Goal: Task Accomplishment & Management: Complete application form

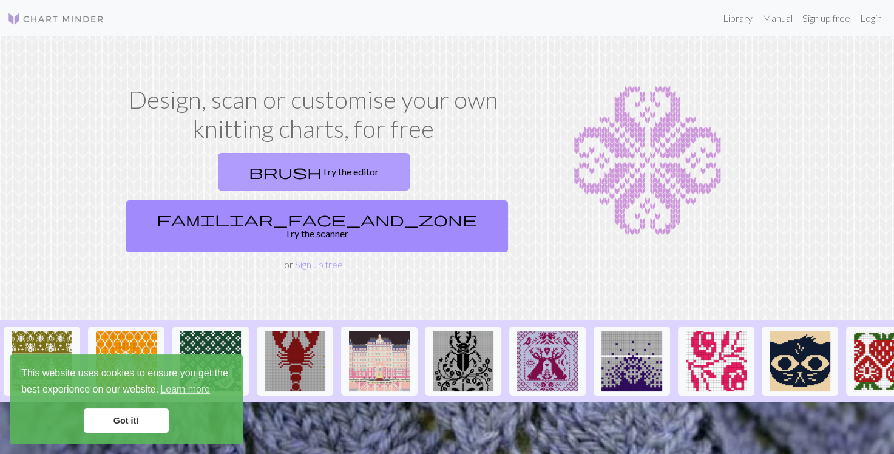
click at [224, 175] on link "brush Try the editor" at bounding box center [314, 172] width 192 height 38
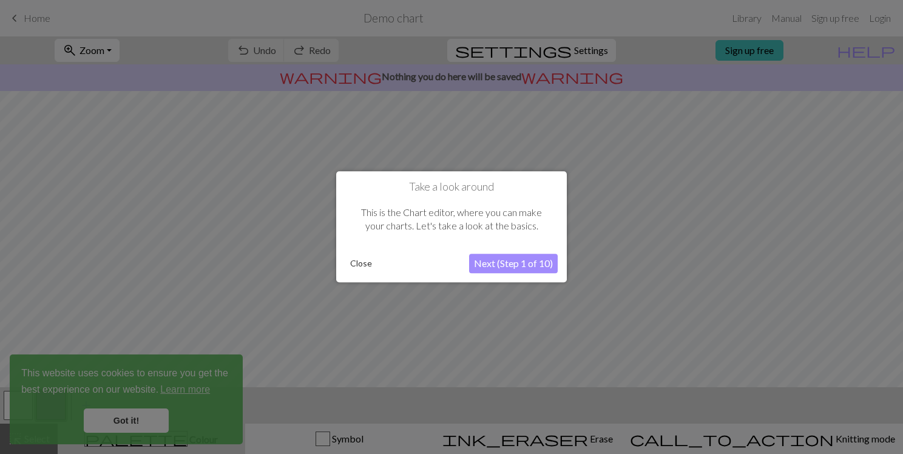
click at [534, 262] on button "Next (Step 1 of 10)" at bounding box center [513, 263] width 89 height 19
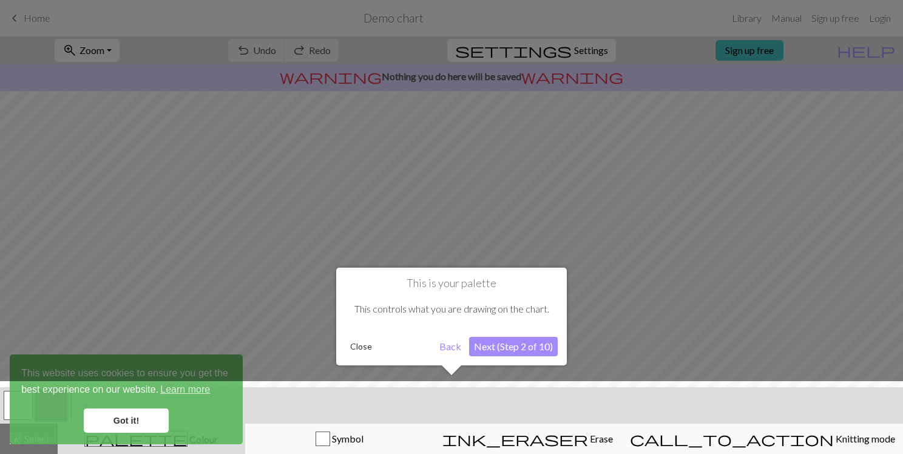
click at [505, 347] on button "Next (Step 2 of 10)" at bounding box center [513, 346] width 89 height 19
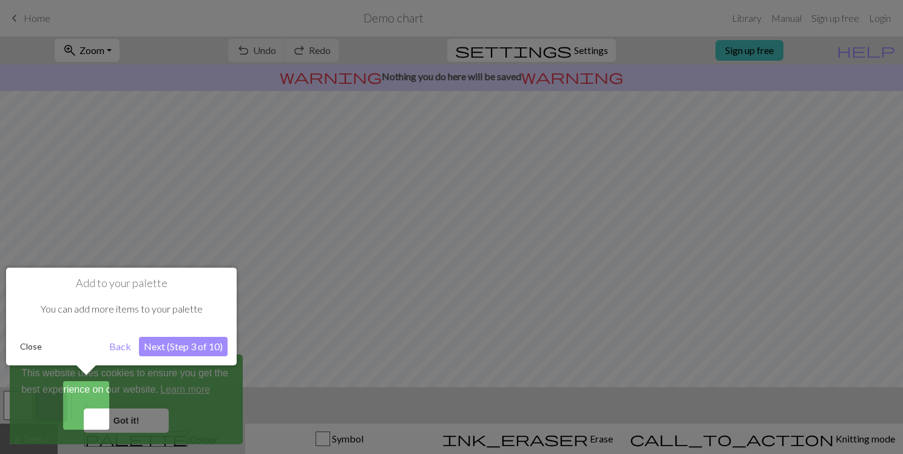
click at [212, 346] on button "Next (Step 3 of 10)" at bounding box center [183, 346] width 89 height 19
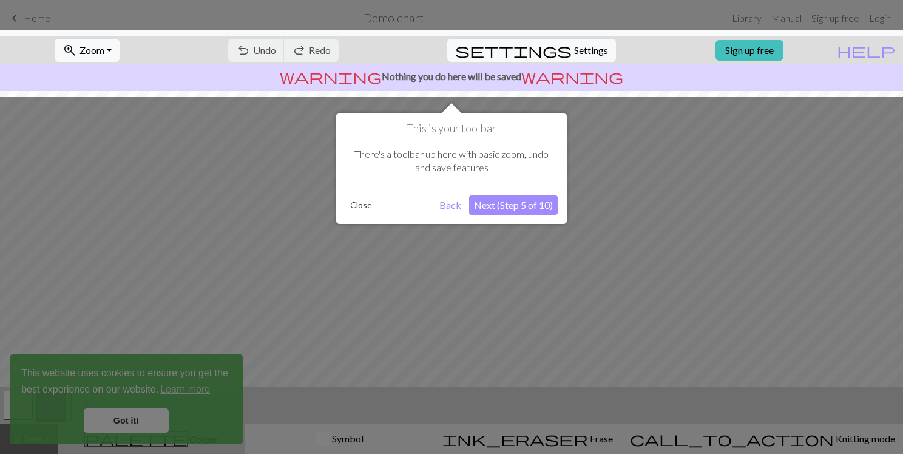
click at [531, 206] on button "Next (Step 5 of 10)" at bounding box center [513, 204] width 89 height 19
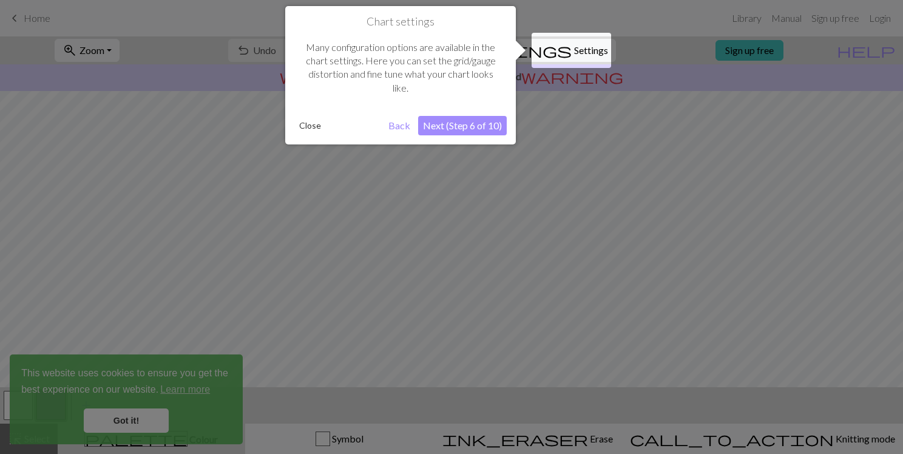
click at [476, 123] on button "Next (Step 6 of 10)" at bounding box center [462, 125] width 89 height 19
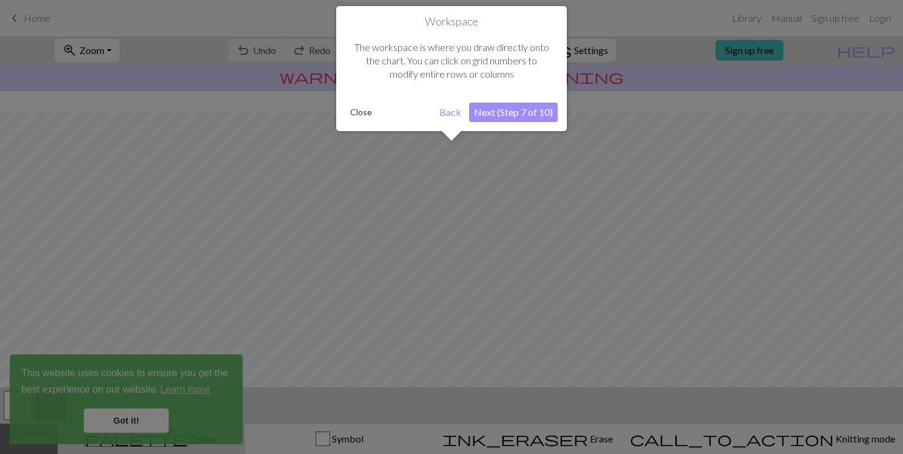
scroll to position [72, 0]
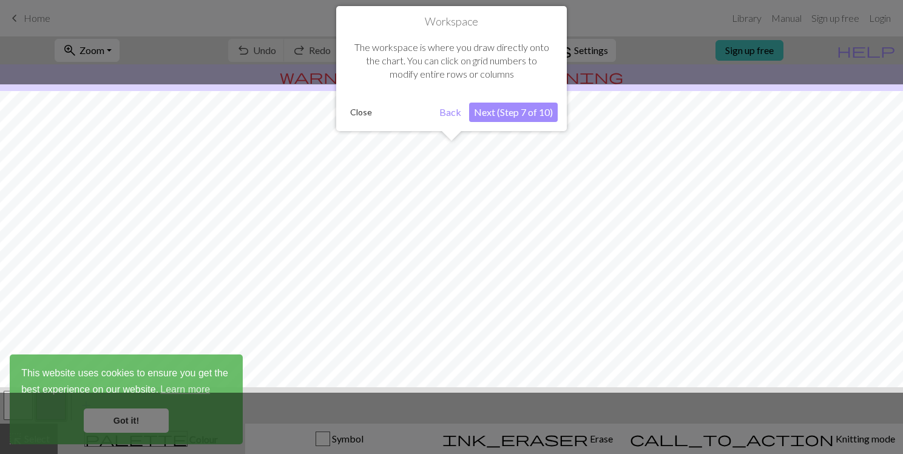
click at [511, 111] on button "Next (Step 7 of 10)" at bounding box center [513, 112] width 89 height 19
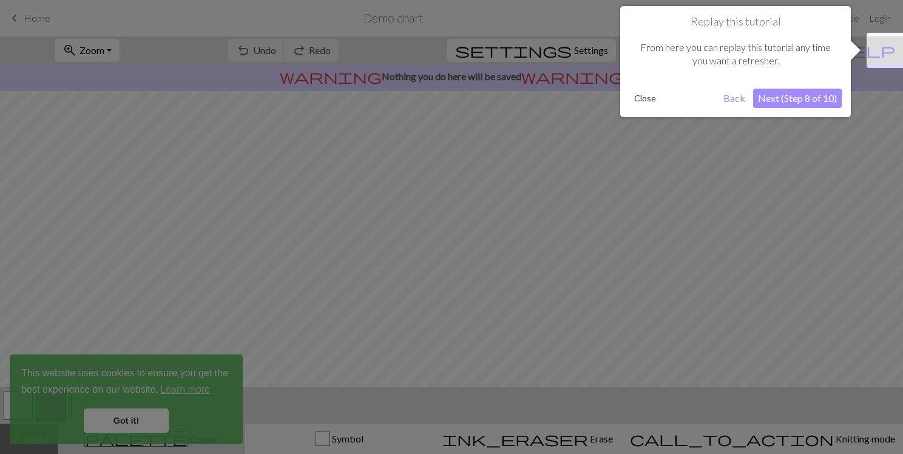
click at [814, 97] on button "Next (Step 8 of 10)" at bounding box center [797, 98] width 89 height 19
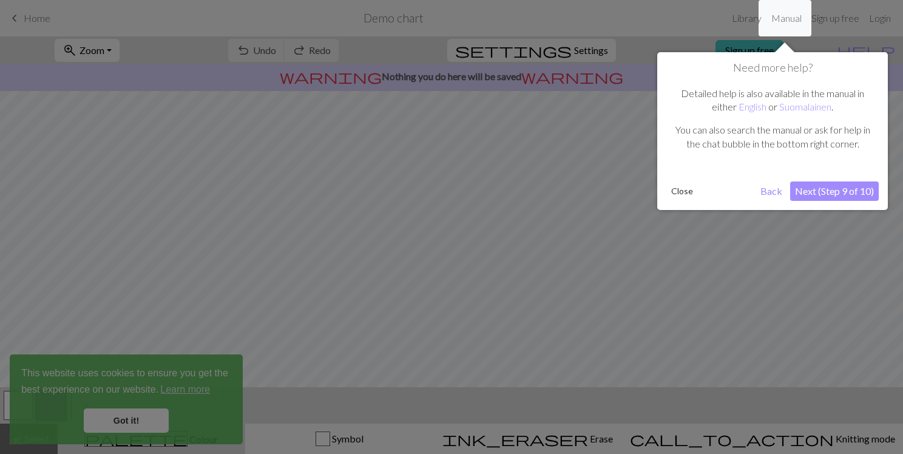
click at [849, 189] on button "Next (Step 9 of 10)" at bounding box center [834, 190] width 89 height 19
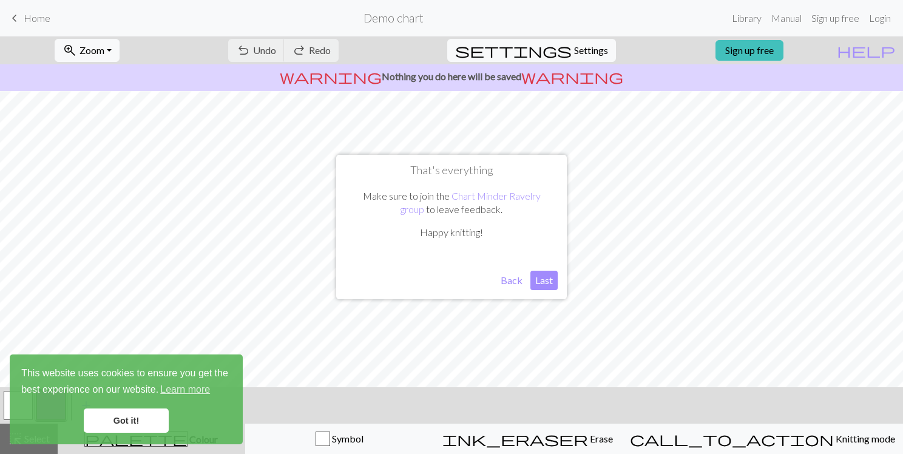
click at [545, 274] on button "Last" at bounding box center [543, 280] width 27 height 19
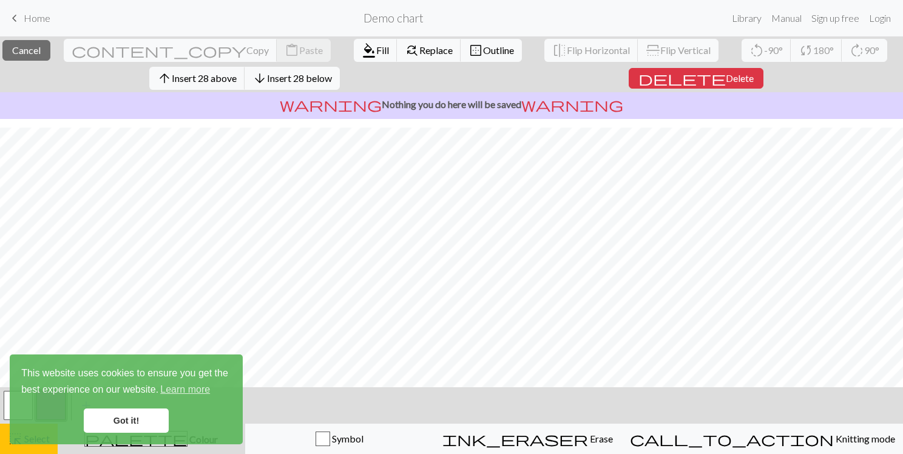
scroll to position [155, 0]
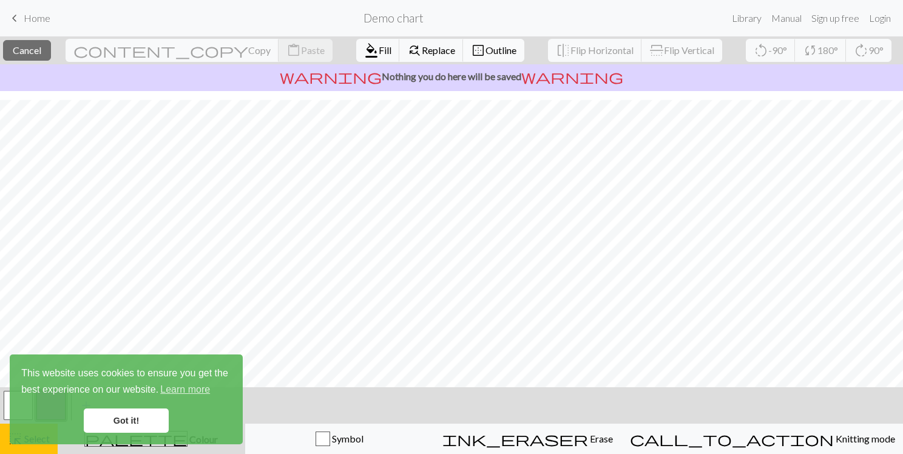
click at [471, 53] on span "border_outer" at bounding box center [478, 50] width 15 height 17
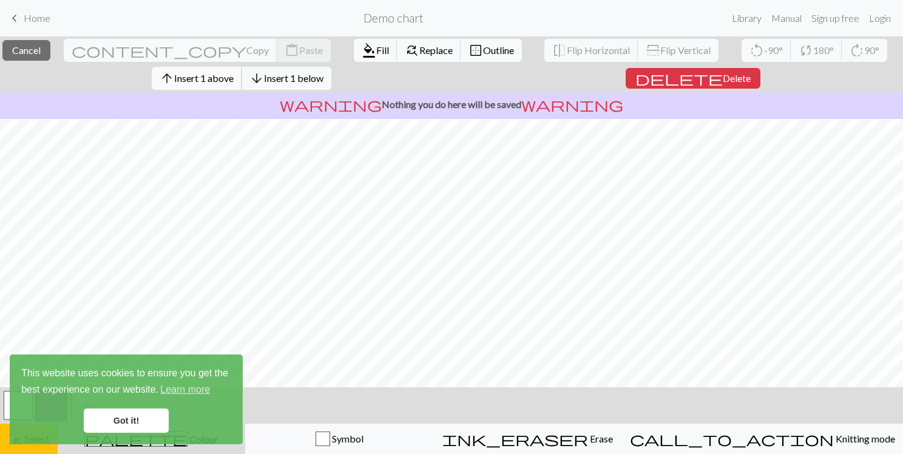
click at [228, 75] on span "Insert 1 above" at bounding box center [203, 78] width 59 height 12
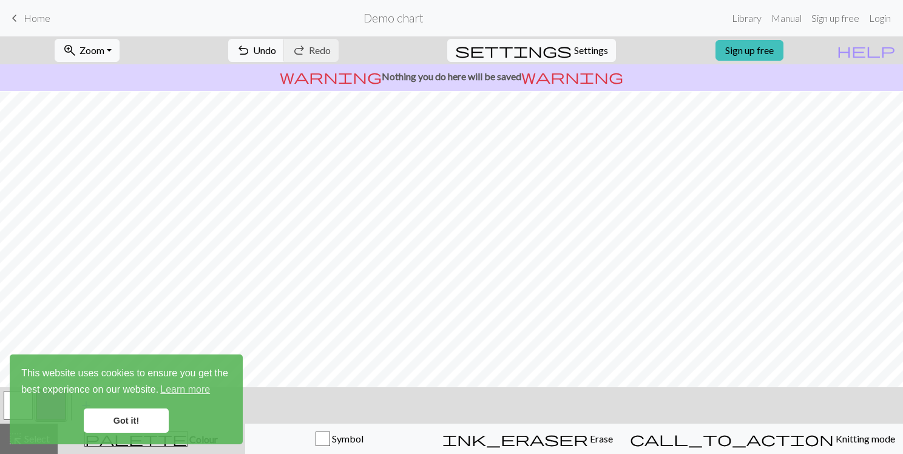
click at [18, 18] on span "keyboard_arrow_left" at bounding box center [14, 18] width 15 height 17
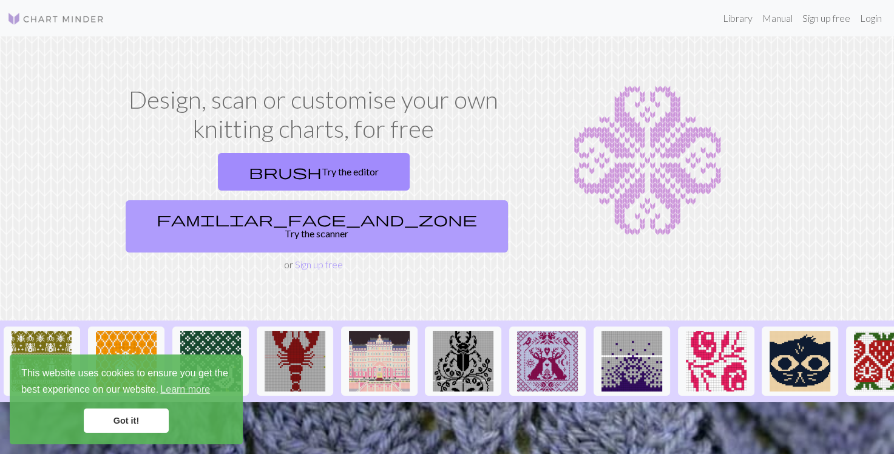
click at [410, 200] on link "familiar_face_and_zone Try the scanner" at bounding box center [317, 226] width 382 height 52
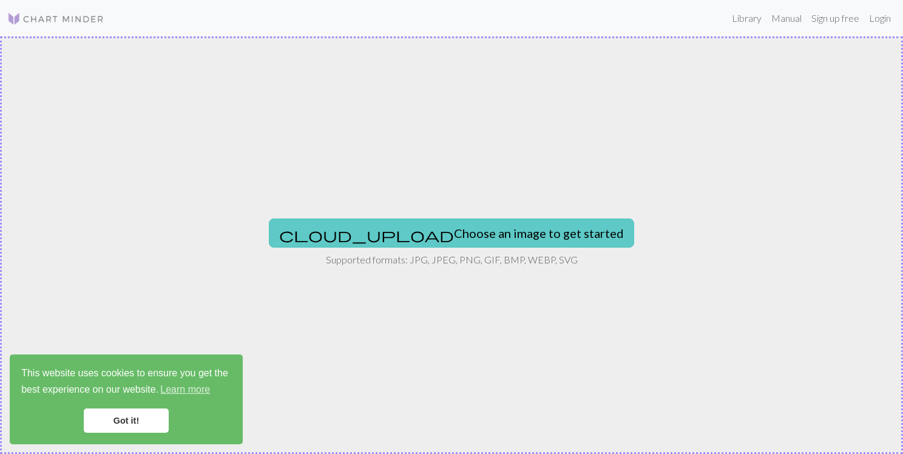
click at [446, 231] on button "cloud_upload Choose an image to get started" at bounding box center [451, 232] width 365 height 29
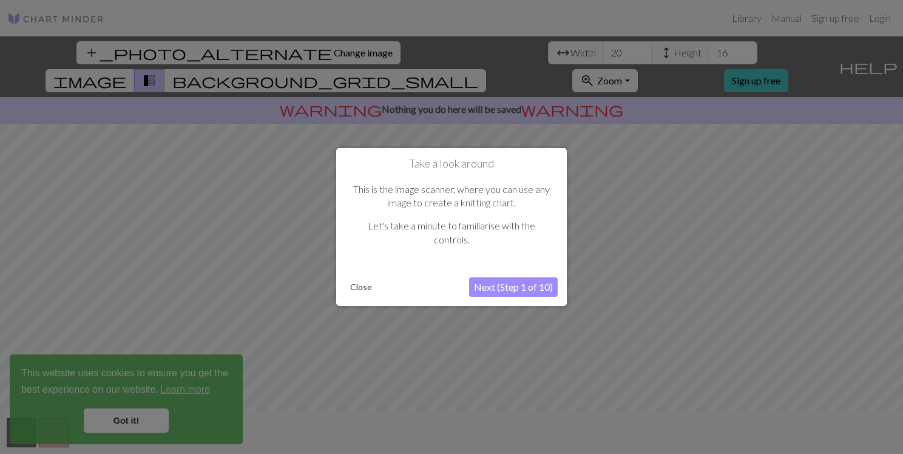
click at [501, 289] on button "Next (Step 1 of 10)" at bounding box center [513, 286] width 89 height 19
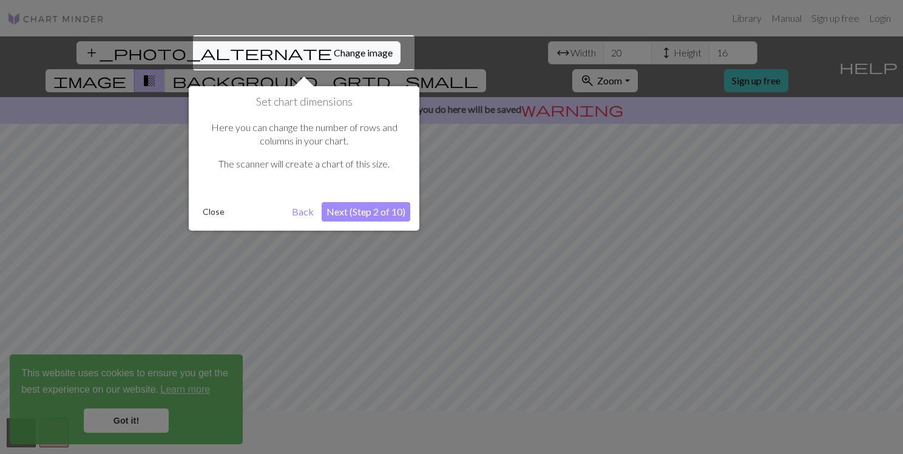
click at [382, 209] on button "Next (Step 2 of 10)" at bounding box center [366, 211] width 89 height 19
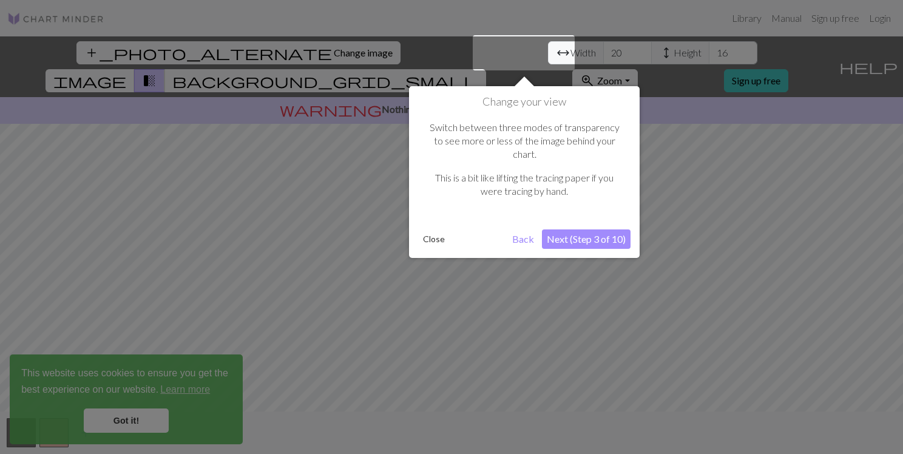
click at [579, 229] on button "Next (Step 3 of 10)" at bounding box center [586, 238] width 89 height 19
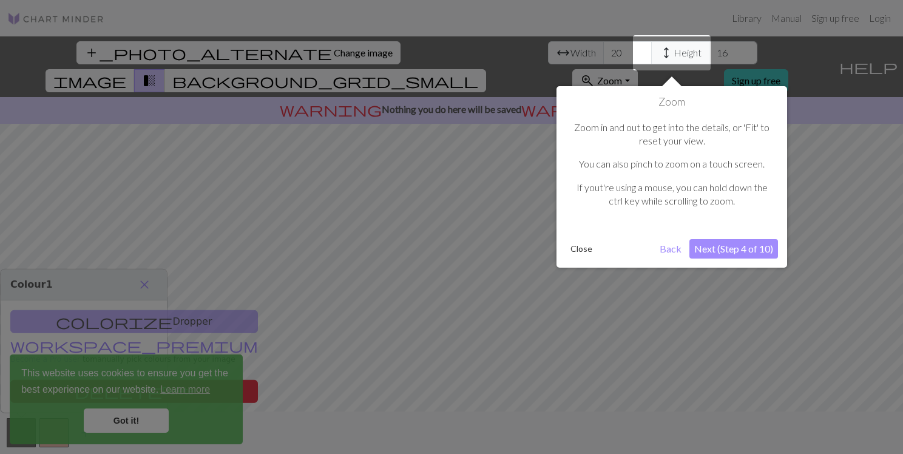
click at [741, 249] on button "Next (Step 4 of 10)" at bounding box center [733, 248] width 89 height 19
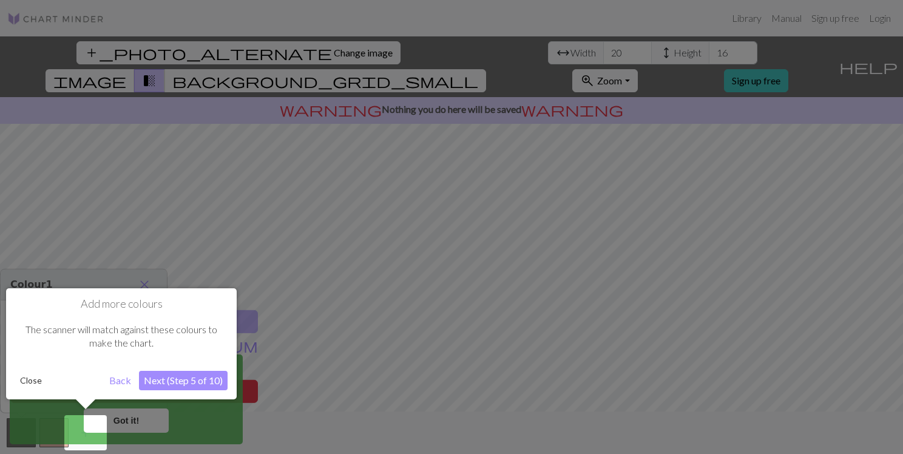
click at [186, 379] on button "Next (Step 5 of 10)" at bounding box center [183, 380] width 89 height 19
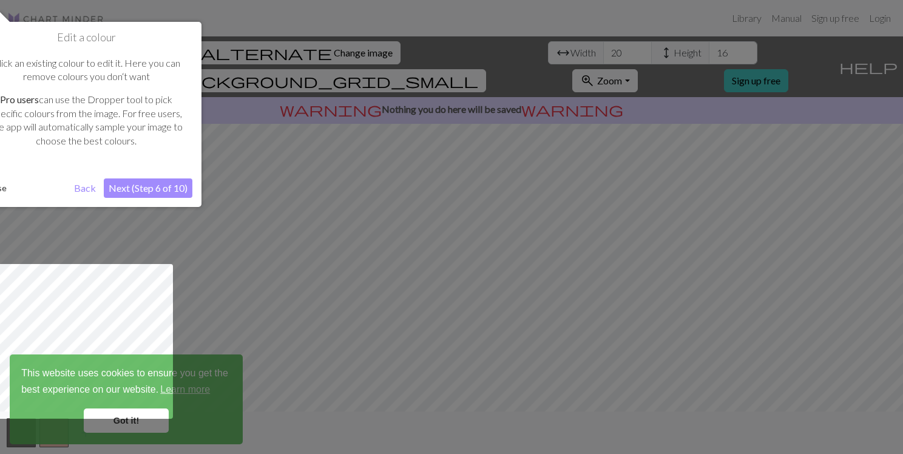
click at [173, 184] on button "Next (Step 6 of 10)" at bounding box center [148, 187] width 89 height 19
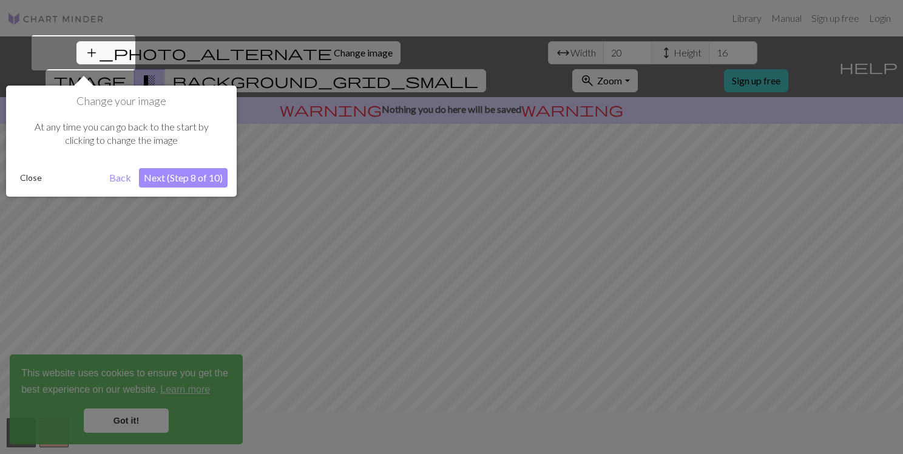
click at [176, 180] on button "Next (Step 8 of 10)" at bounding box center [183, 177] width 89 height 19
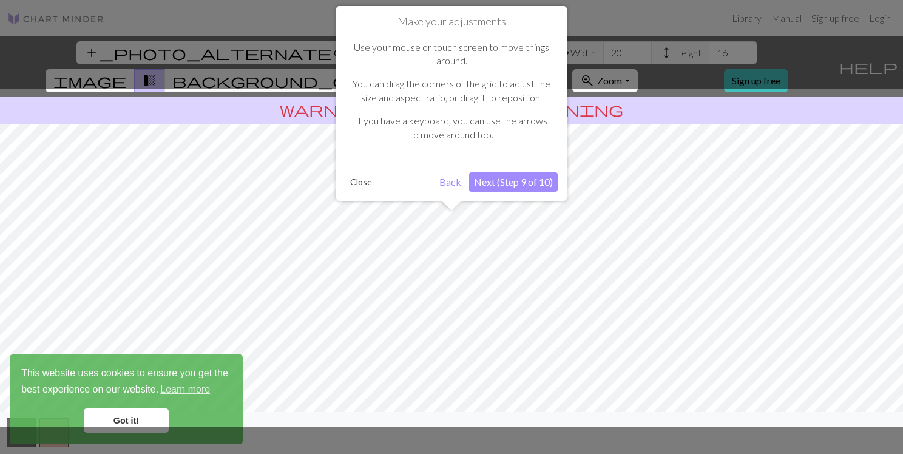
click at [521, 184] on button "Next (Step 9 of 10)" at bounding box center [513, 181] width 89 height 19
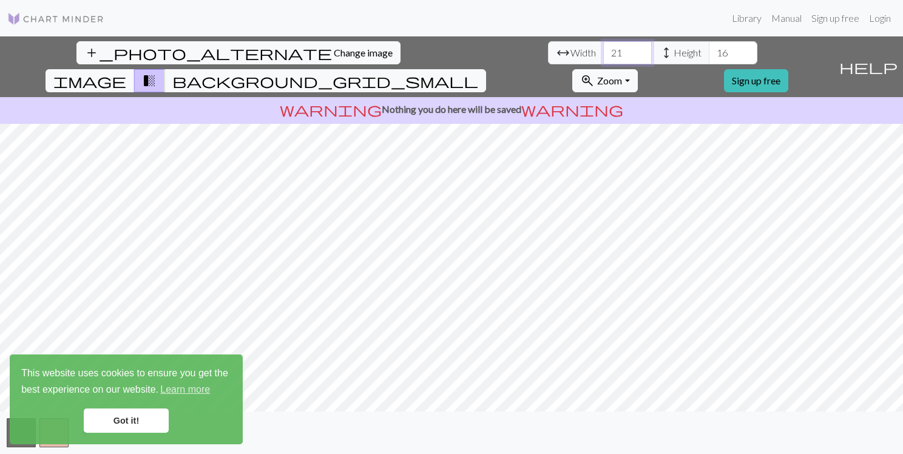
click at [603, 50] on input "21" at bounding box center [627, 52] width 49 height 23
click at [603, 49] on input "22" at bounding box center [627, 52] width 49 height 23
click at [603, 49] on input "23" at bounding box center [627, 52] width 49 height 23
click at [603, 49] on input "24" at bounding box center [627, 52] width 49 height 23
click at [603, 49] on input "25" at bounding box center [627, 52] width 49 height 23
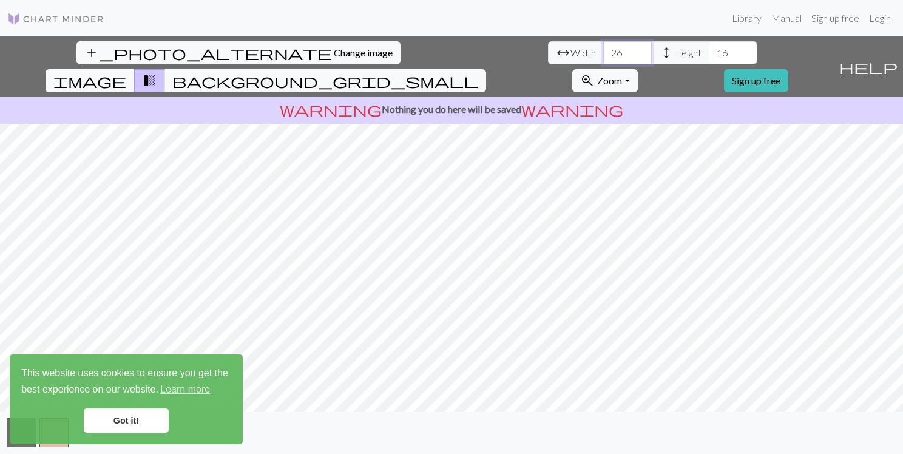
click at [603, 49] on input "26" at bounding box center [627, 52] width 49 height 23
click at [603, 48] on input "27" at bounding box center [627, 52] width 49 height 23
click at [603, 48] on input "28" at bounding box center [627, 52] width 49 height 23
click at [603, 48] on input "29" at bounding box center [627, 52] width 49 height 23
click at [603, 48] on input "30" at bounding box center [627, 52] width 49 height 23
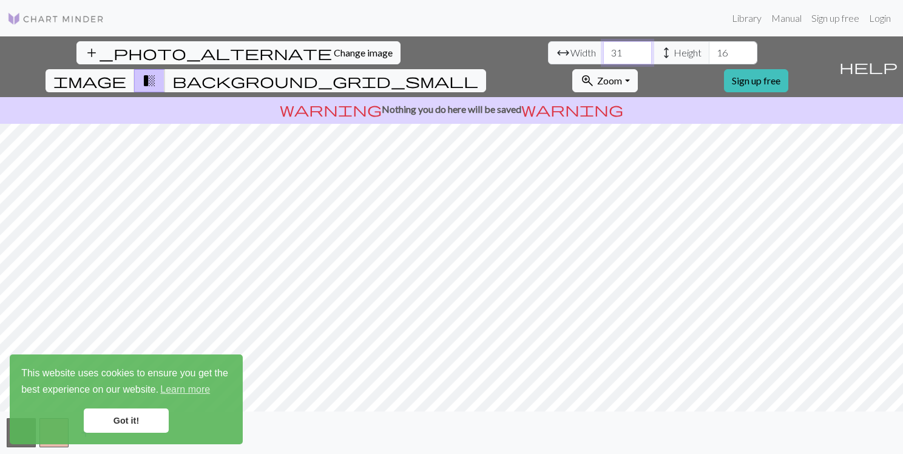
click at [603, 48] on input "31" at bounding box center [627, 52] width 49 height 23
click at [603, 48] on input "32" at bounding box center [627, 52] width 49 height 23
click at [603, 48] on input "33" at bounding box center [627, 52] width 49 height 23
click at [603, 48] on input "34" at bounding box center [627, 52] width 49 height 23
click at [603, 48] on input "35" at bounding box center [627, 52] width 49 height 23
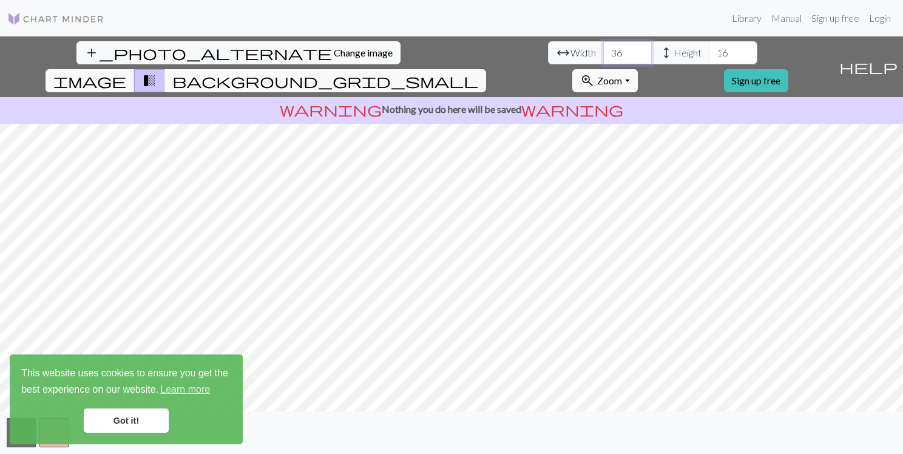
click at [603, 48] on input "36" at bounding box center [627, 52] width 49 height 23
click at [603, 48] on input "37" at bounding box center [627, 52] width 49 height 23
click at [603, 48] on input "38" at bounding box center [627, 52] width 49 height 23
click at [603, 48] on input "39" at bounding box center [627, 52] width 49 height 23
click at [603, 48] on input "40" at bounding box center [627, 52] width 49 height 23
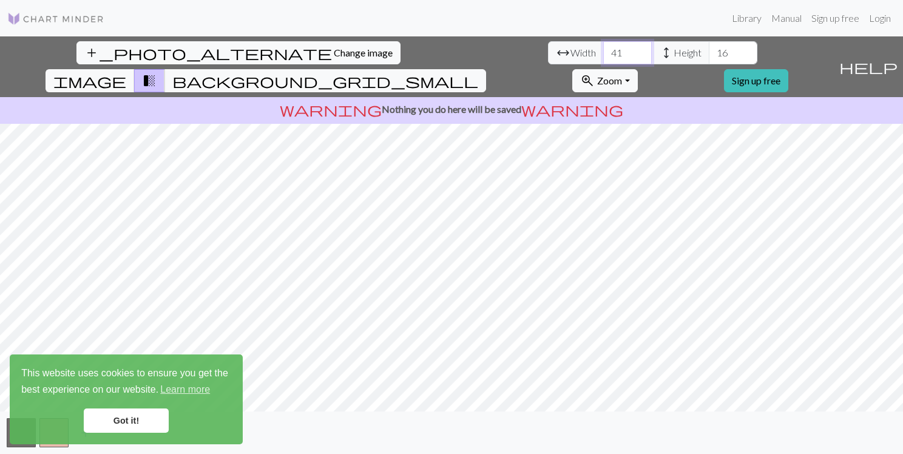
click at [603, 48] on input "41" at bounding box center [627, 52] width 49 height 23
click at [603, 48] on input "42" at bounding box center [627, 52] width 49 height 23
click at [603, 48] on input "43" at bounding box center [627, 52] width 49 height 23
click at [603, 48] on input "44" at bounding box center [627, 52] width 49 height 23
click at [603, 48] on input "45" at bounding box center [627, 52] width 49 height 23
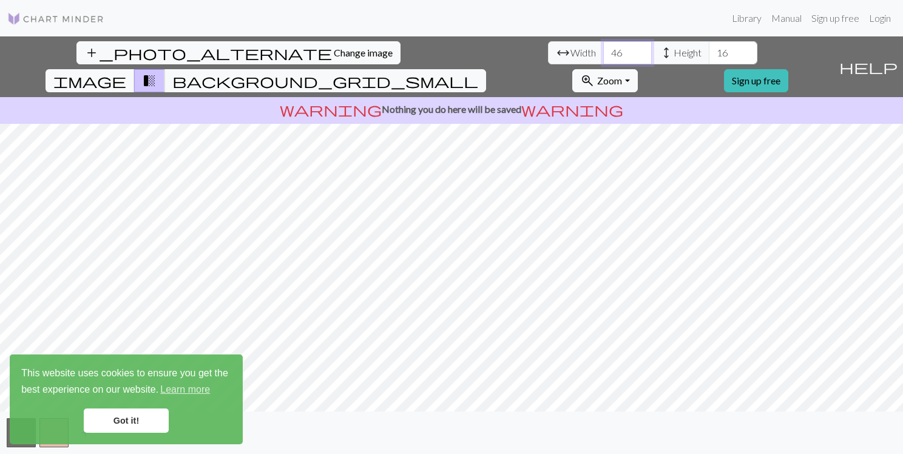
click at [603, 48] on input "46" at bounding box center [627, 52] width 49 height 23
type input "47"
click at [603, 48] on input "47" at bounding box center [627, 52] width 49 height 23
click at [709, 49] on input "17" at bounding box center [733, 52] width 49 height 23
click at [709, 48] on input "18" at bounding box center [733, 52] width 49 height 23
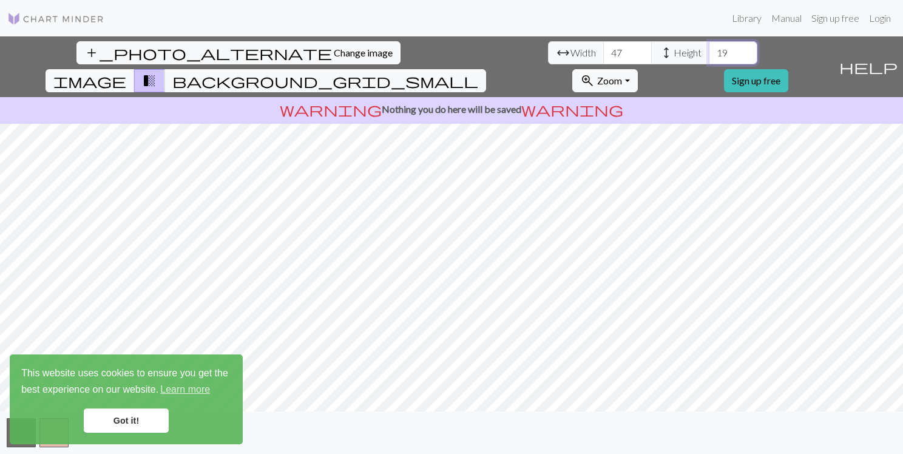
click at [709, 48] on input "19" at bounding box center [733, 52] width 49 height 23
click at [709, 48] on input "20" at bounding box center [733, 52] width 49 height 23
click at [709, 48] on input "21" at bounding box center [733, 52] width 49 height 23
click at [709, 48] on input "22" at bounding box center [733, 52] width 49 height 23
click at [709, 48] on input "23" at bounding box center [733, 52] width 49 height 23
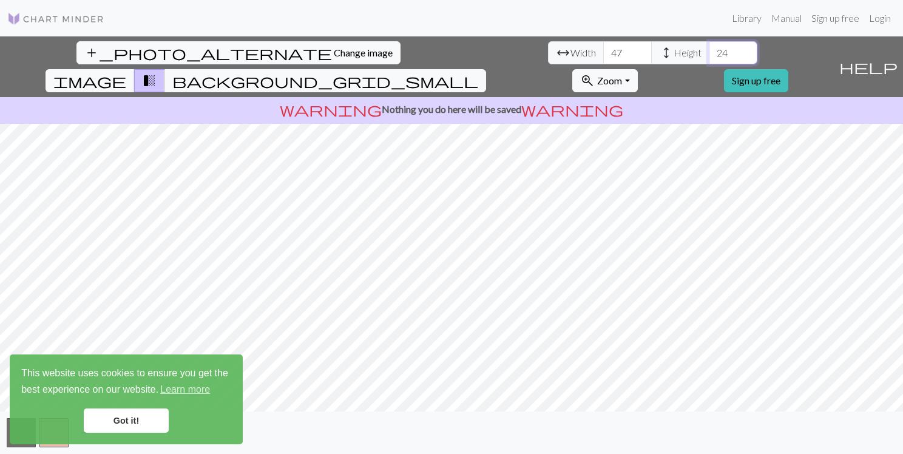
click at [709, 48] on input "24" at bounding box center [733, 52] width 49 height 23
click at [709, 48] on input "25" at bounding box center [733, 52] width 49 height 23
click at [709, 48] on input "26" at bounding box center [733, 52] width 49 height 23
click at [709, 48] on input "27" at bounding box center [733, 52] width 49 height 23
click at [709, 48] on input "28" at bounding box center [733, 52] width 49 height 23
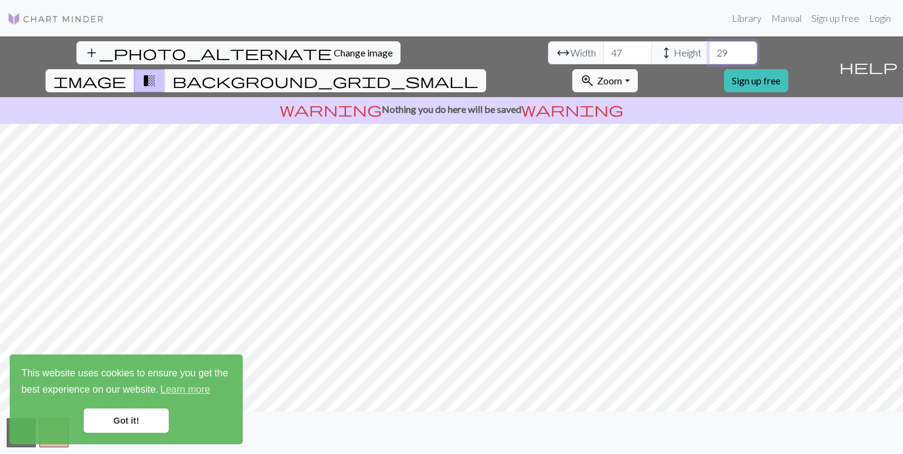
click at [709, 48] on input "29" at bounding box center [733, 52] width 49 height 23
click at [709, 48] on input "30" at bounding box center [733, 52] width 49 height 23
type input "31"
click at [709, 48] on input "31" at bounding box center [733, 52] width 49 height 23
click at [147, 423] on link "Got it!" at bounding box center [126, 420] width 85 height 24
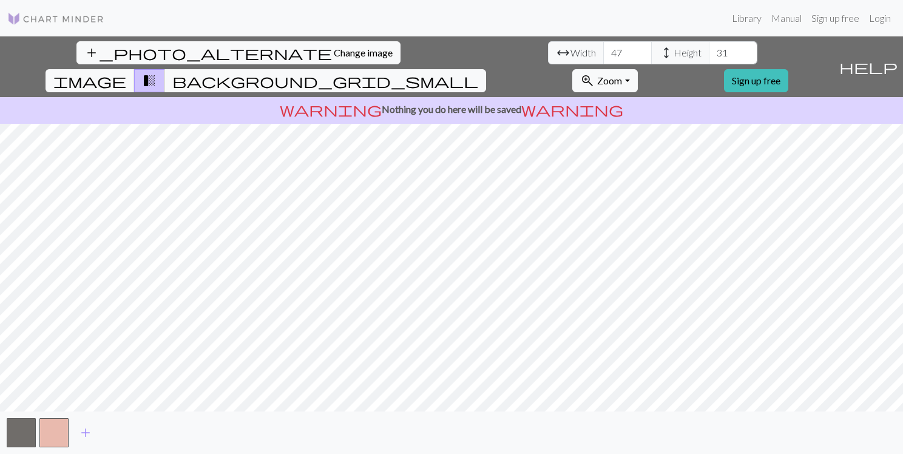
click at [87, 430] on span "add" at bounding box center [85, 432] width 15 height 17
click at [116, 436] on span "add" at bounding box center [118, 432] width 15 height 17
click at [146, 434] on span "add" at bounding box center [151, 432] width 15 height 17
click at [183, 434] on span "add" at bounding box center [184, 432] width 15 height 17
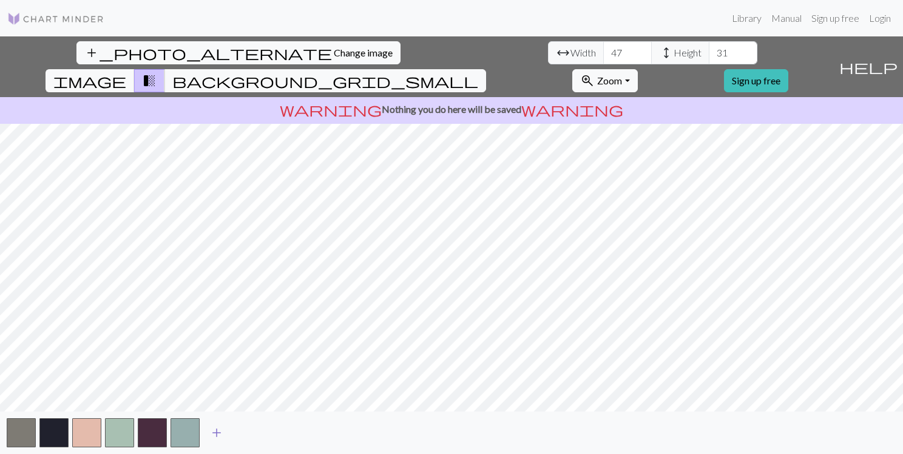
click at [215, 431] on span "add" at bounding box center [216, 432] width 15 height 17
click at [250, 431] on span "add" at bounding box center [249, 432] width 15 height 17
click at [288, 434] on span "add" at bounding box center [282, 432] width 15 height 17
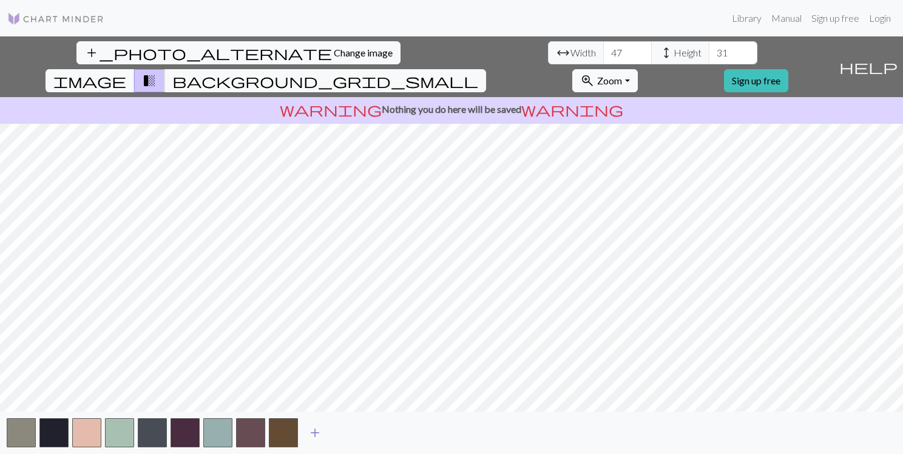
click at [314, 432] on span "add" at bounding box center [315, 432] width 15 height 17
click at [348, 431] on span "add" at bounding box center [347, 432] width 15 height 17
click at [365, 433] on button "add" at bounding box center [380, 432] width 30 height 23
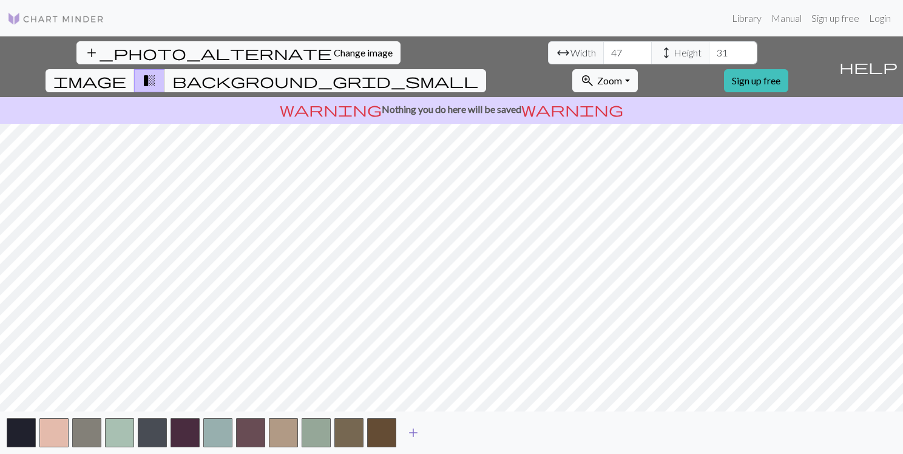
click at [415, 433] on span "add" at bounding box center [413, 432] width 15 height 17
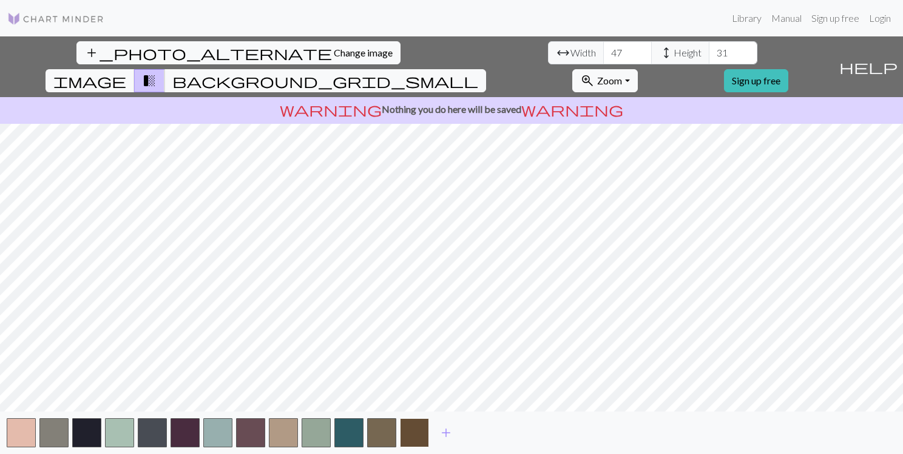
drag, startPoint x: 451, startPoint y: 433, endPoint x: 427, endPoint y: 437, distance: 24.6
click at [451, 434] on span "add" at bounding box center [446, 432] width 15 height 17
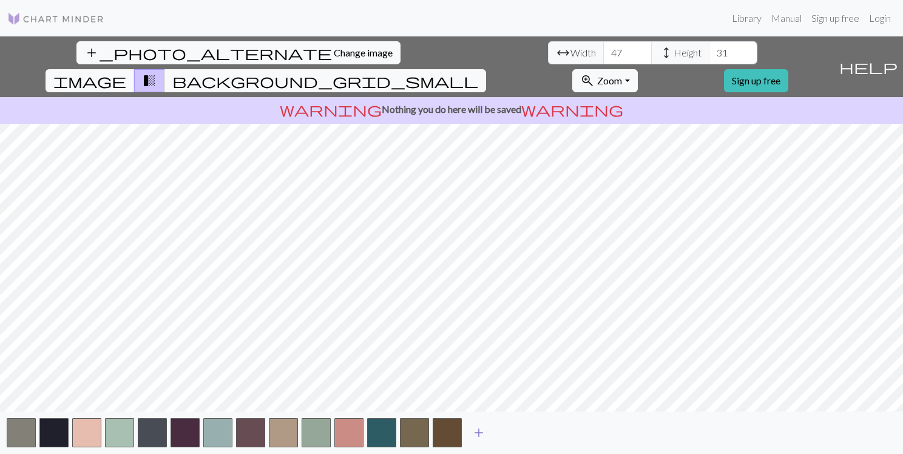
click at [478, 430] on span "add" at bounding box center [478, 432] width 15 height 17
click at [521, 434] on button "add" at bounding box center [511, 432] width 30 height 23
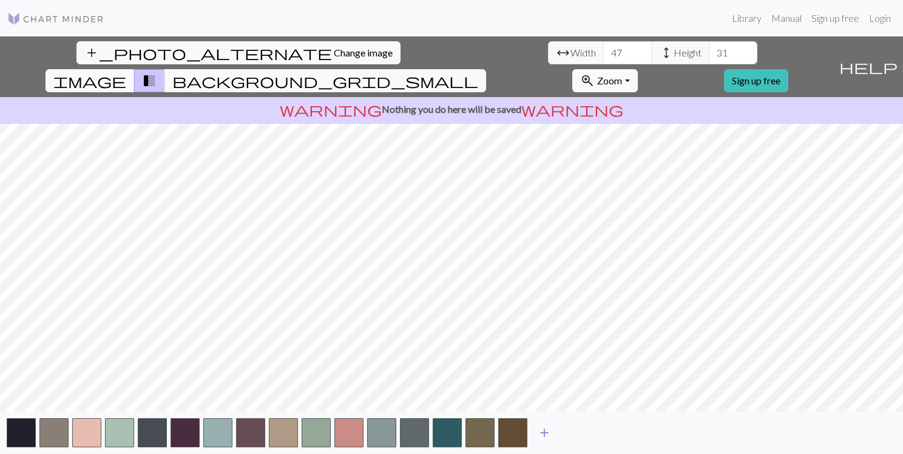
click at [556, 432] on button "add" at bounding box center [544, 432] width 30 height 23
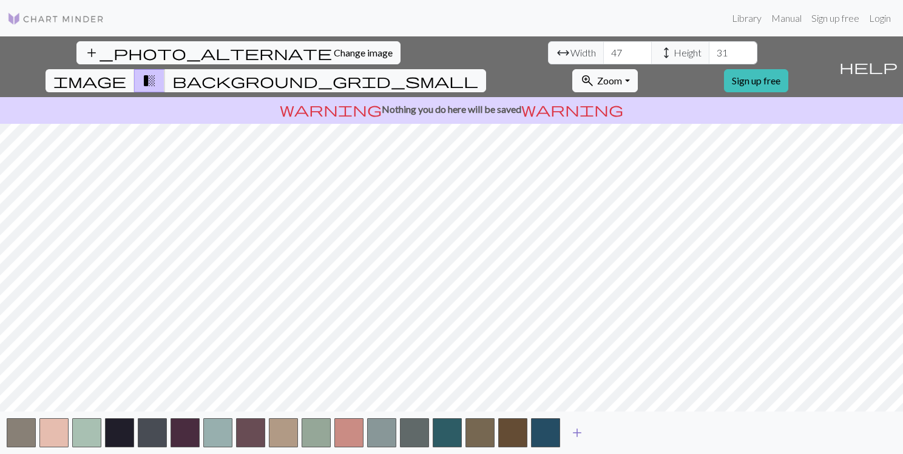
click at [578, 434] on span "add" at bounding box center [577, 432] width 15 height 17
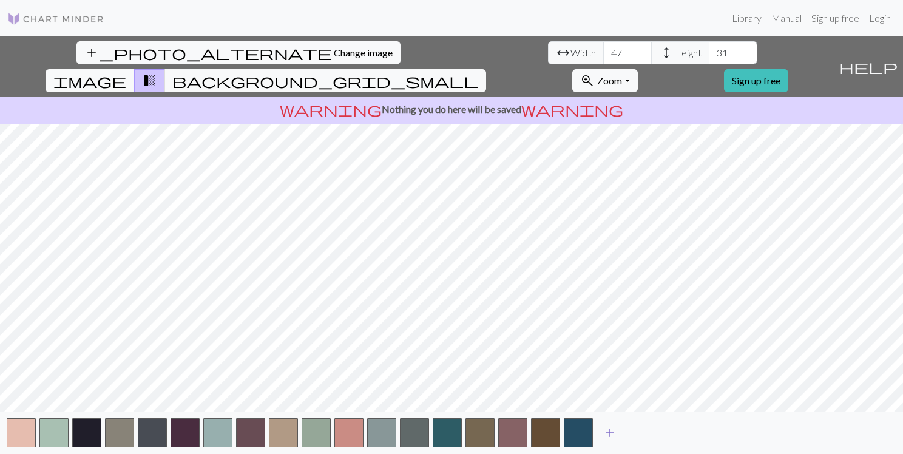
click at [621, 436] on button "add" at bounding box center [610, 432] width 30 height 23
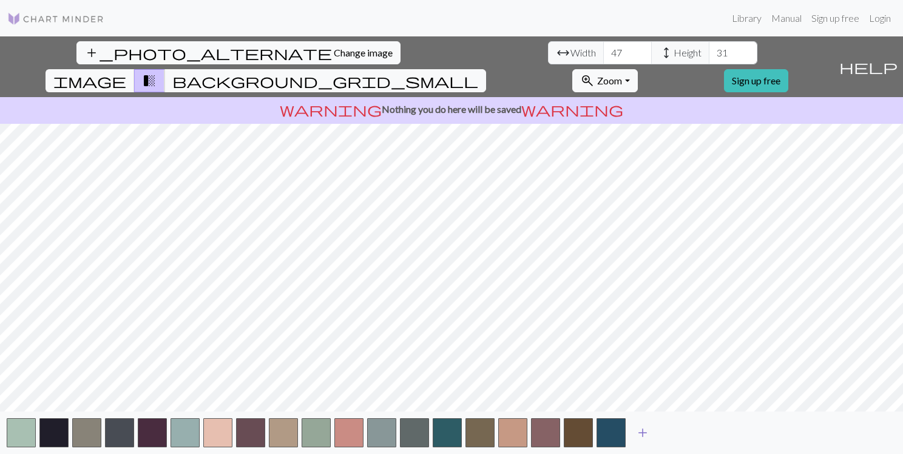
click at [647, 436] on span "add" at bounding box center [642, 432] width 15 height 17
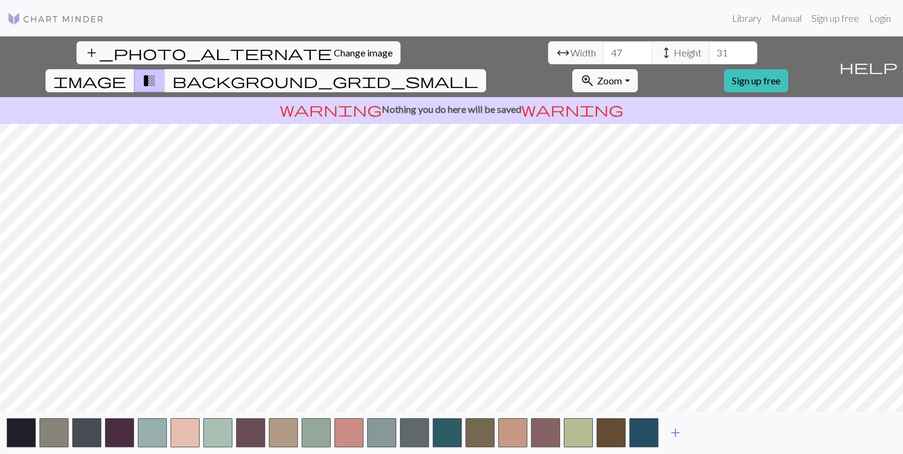
click at [682, 430] on button "add" at bounding box center [675, 432] width 30 height 23
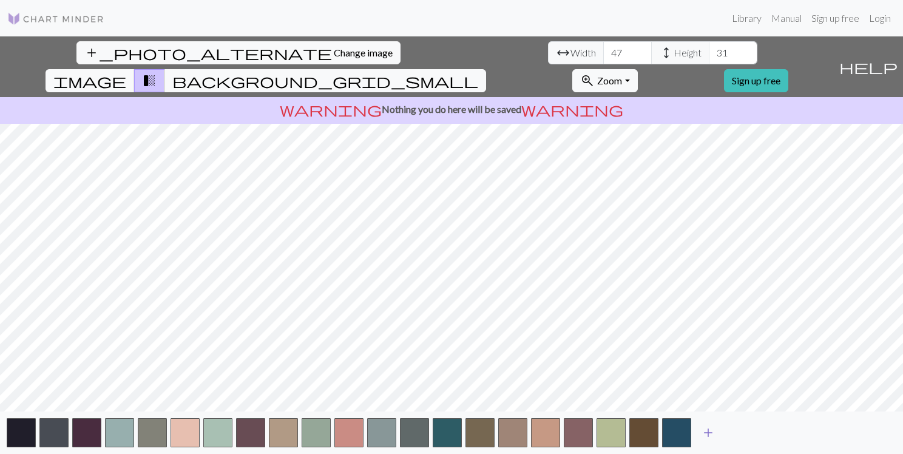
click at [694, 430] on button "add" at bounding box center [708, 432] width 30 height 23
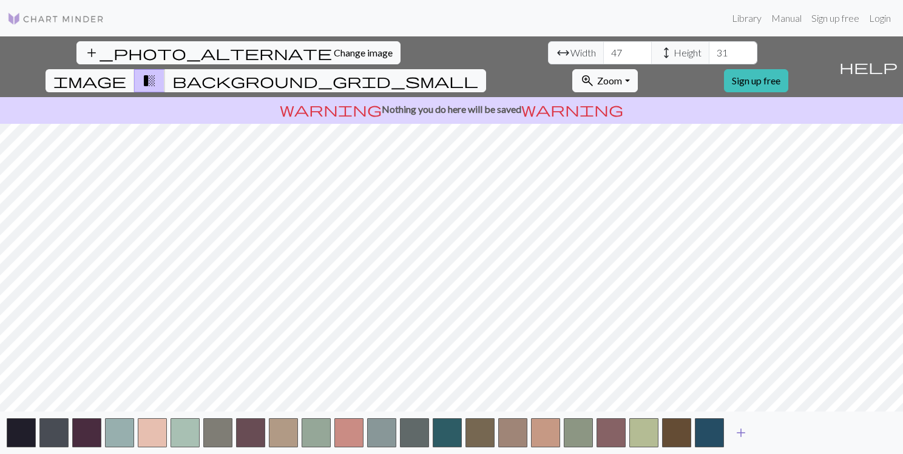
click at [750, 427] on button "add" at bounding box center [741, 432] width 30 height 23
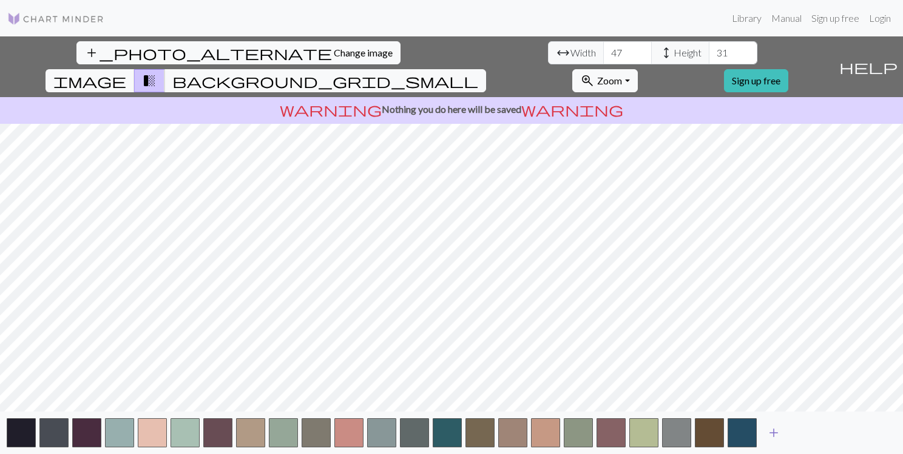
click at [775, 425] on span "add" at bounding box center [773, 432] width 15 height 17
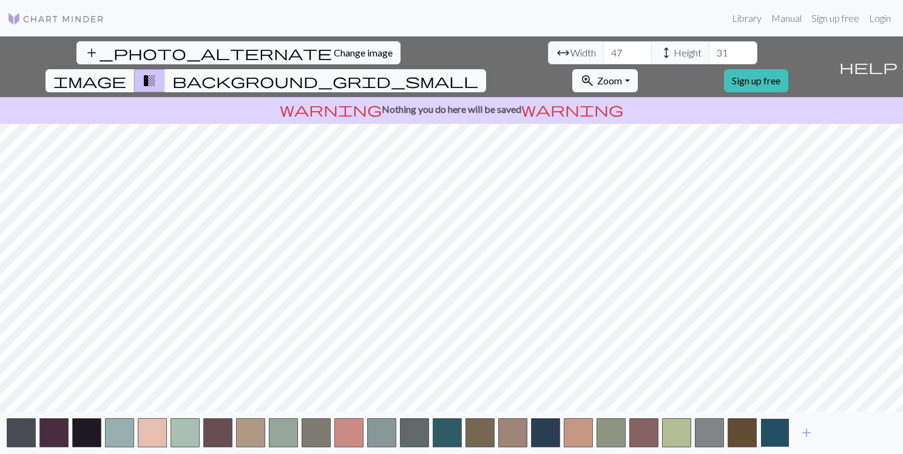
click at [782, 430] on button "button" at bounding box center [774, 432] width 29 height 29
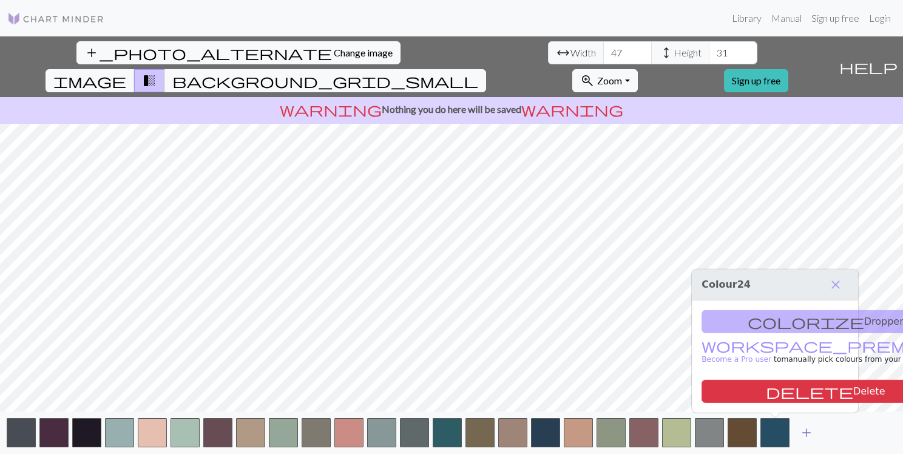
click at [812, 425] on span "add" at bounding box center [806, 432] width 15 height 17
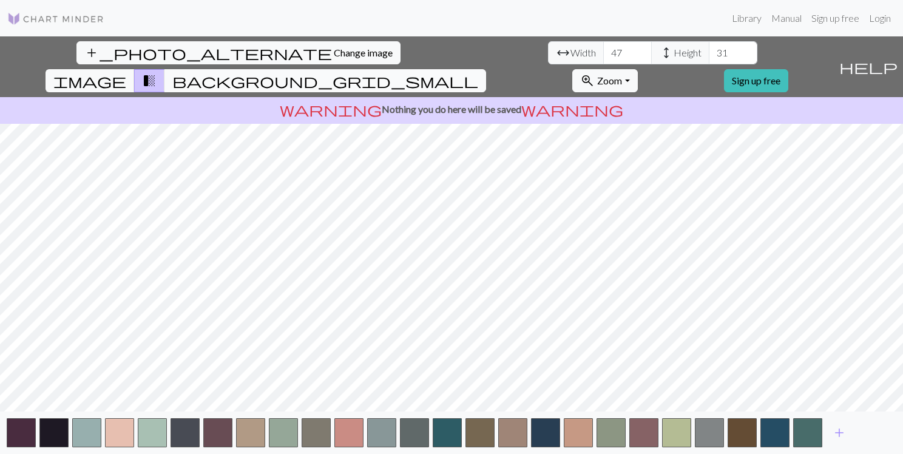
click at [478, 72] on span "background_grid_small" at bounding box center [325, 80] width 306 height 17
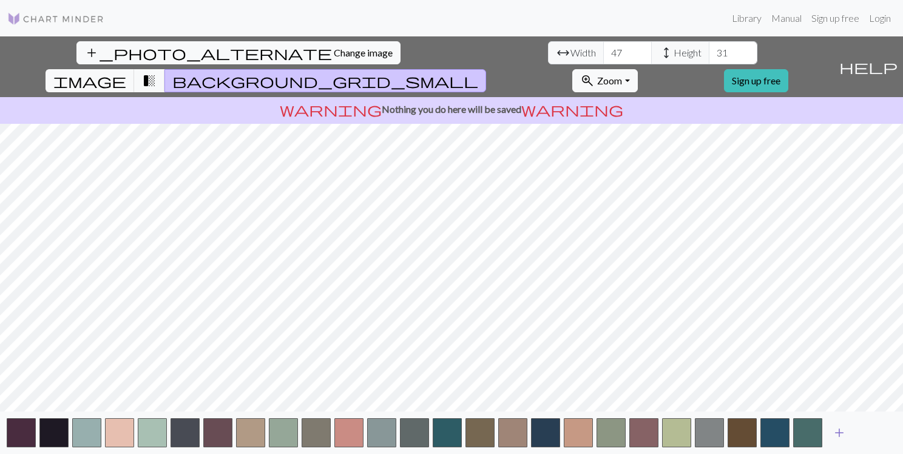
click at [839, 430] on span "add" at bounding box center [839, 432] width 15 height 17
click at [839, 430] on button "button" at bounding box center [840, 432] width 29 height 29
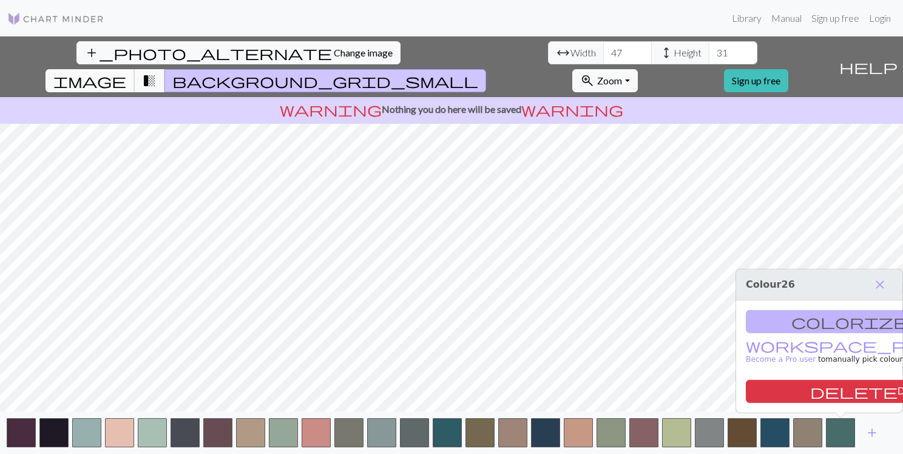
click at [126, 72] on span "image" at bounding box center [89, 80] width 73 height 17
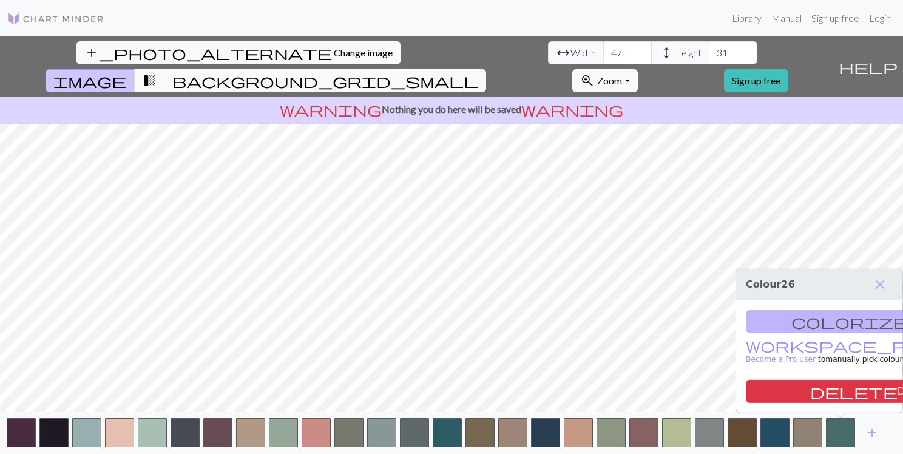
click at [126, 72] on span "image" at bounding box center [89, 80] width 73 height 17
click at [839, 388] on button "delete Delete" at bounding box center [870, 391] width 248 height 23
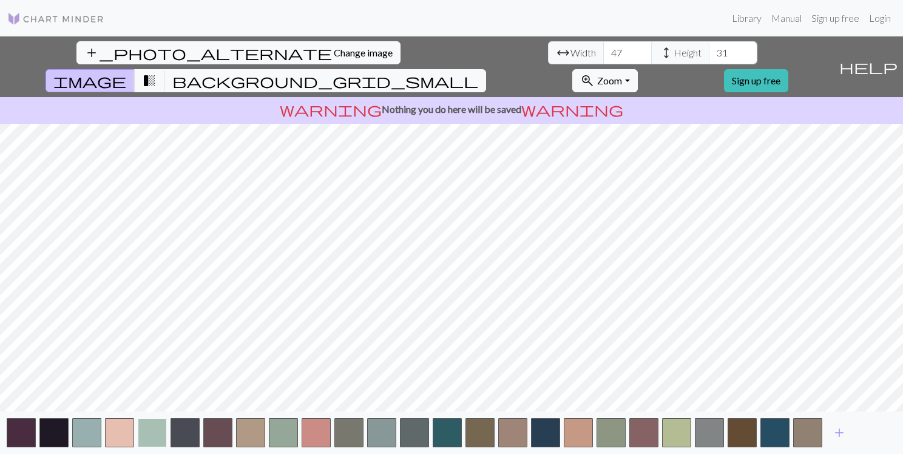
click at [159, 436] on button "button" at bounding box center [152, 432] width 29 height 29
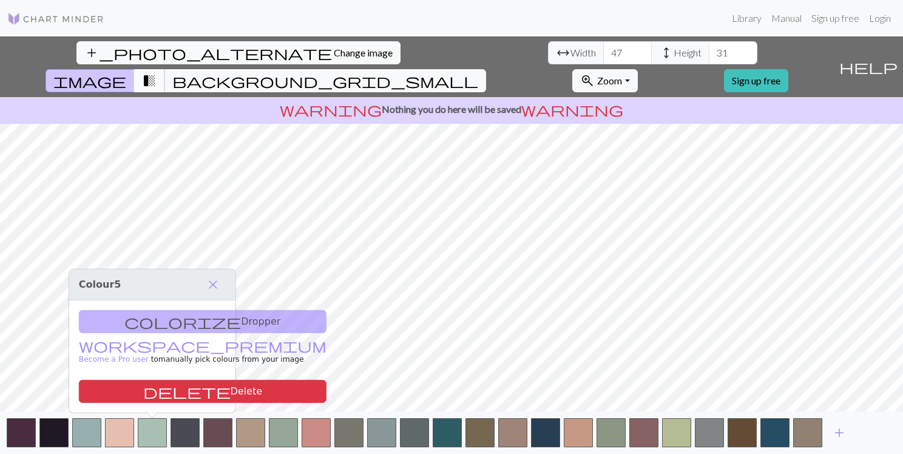
click at [157, 72] on span "transition_fade" at bounding box center [149, 80] width 15 height 17
click at [478, 72] on span "background_grid_small" at bounding box center [325, 80] width 306 height 17
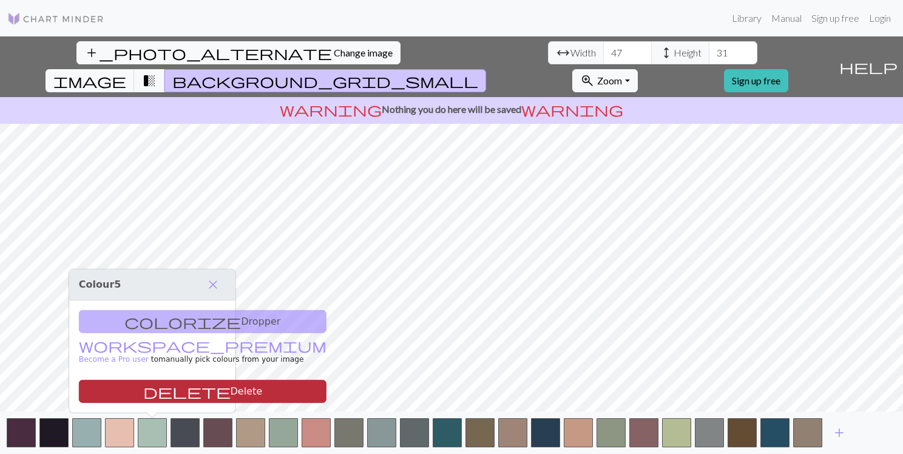
click at [161, 392] on button "delete Delete" at bounding box center [203, 391] width 248 height 23
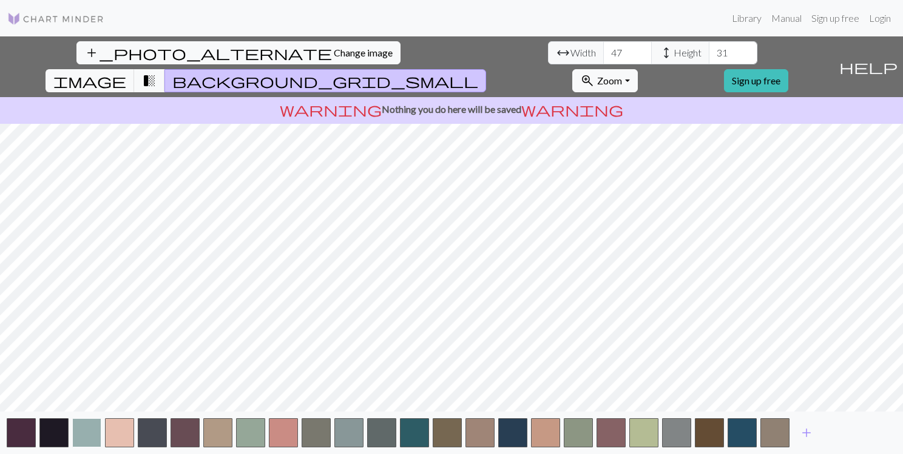
click at [76, 430] on button "button" at bounding box center [86, 432] width 29 height 29
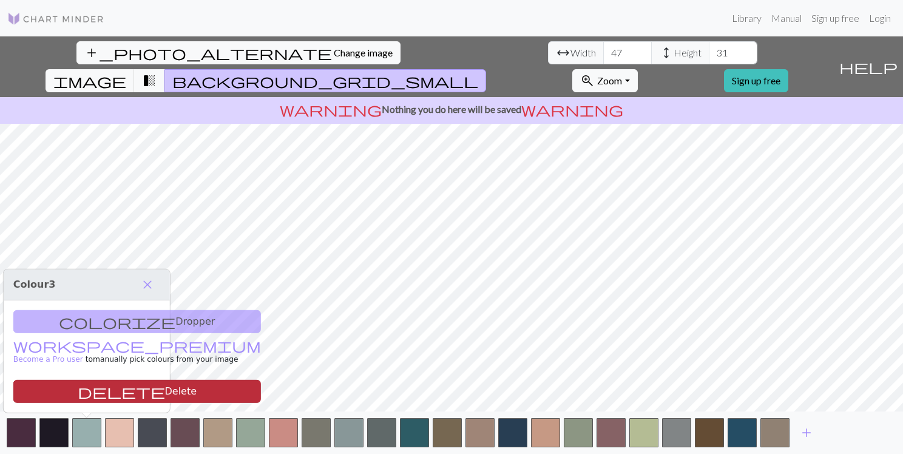
click at [116, 388] on button "delete Delete" at bounding box center [137, 391] width 248 height 23
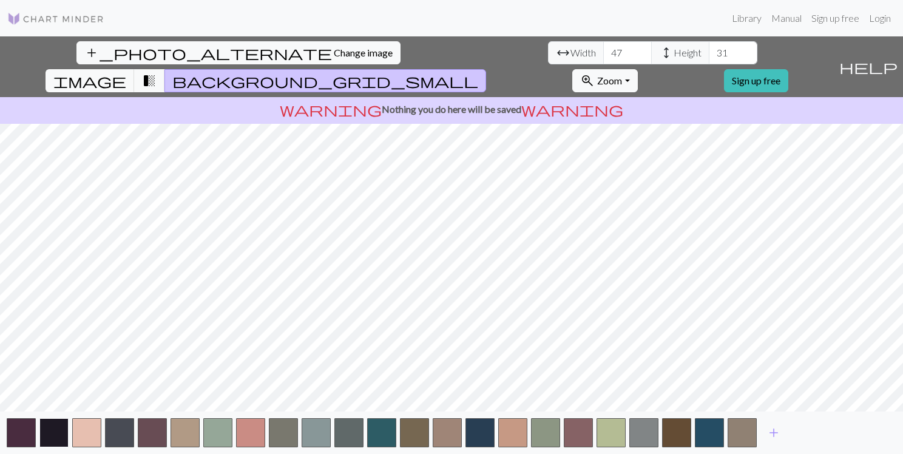
click at [46, 437] on button "button" at bounding box center [53, 432] width 29 height 29
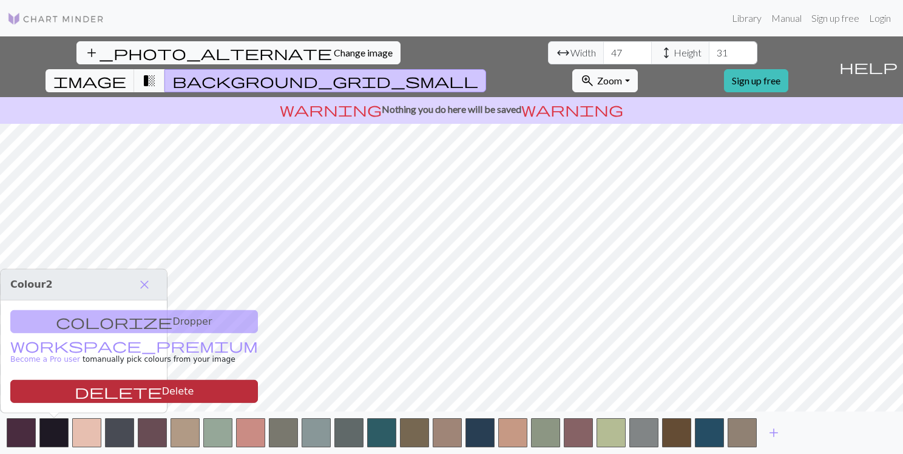
click at [75, 391] on span "delete" at bounding box center [118, 391] width 87 height 17
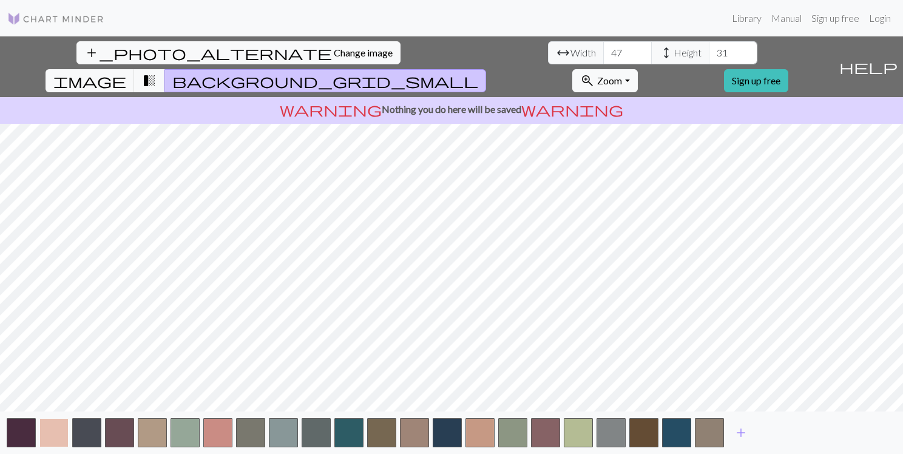
click at [57, 442] on button "button" at bounding box center [53, 432] width 29 height 29
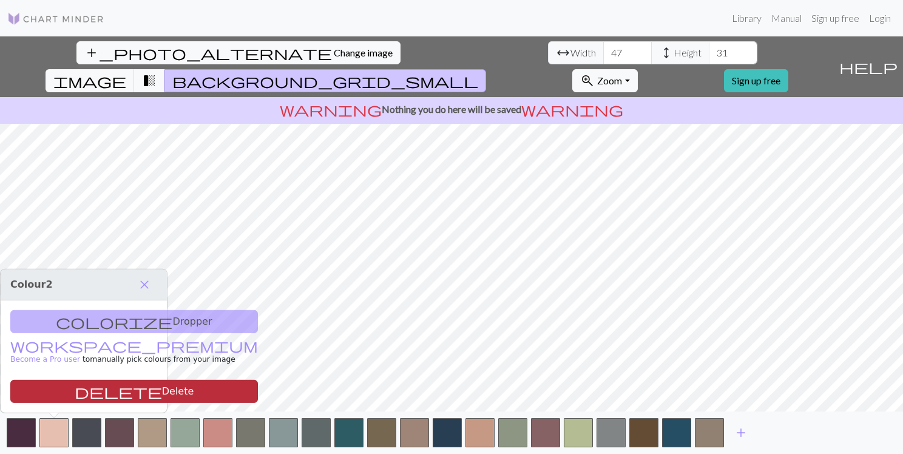
click at [83, 393] on button "delete Delete" at bounding box center [134, 391] width 248 height 23
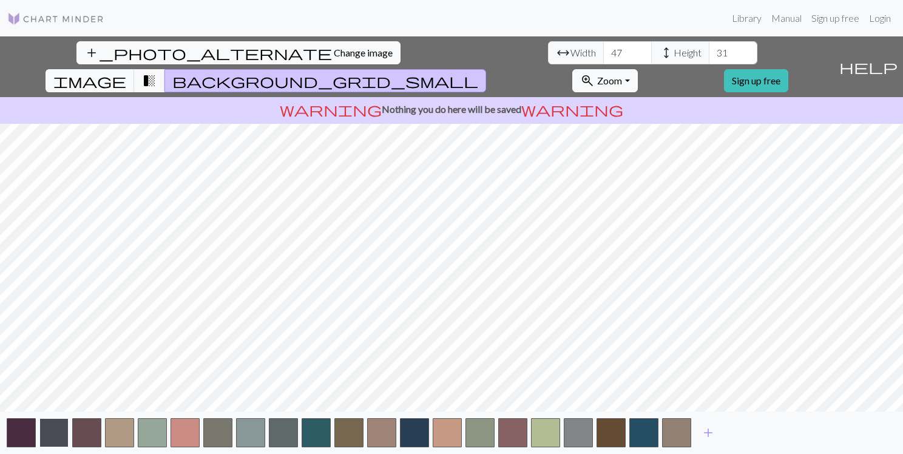
click at [44, 431] on button "button" at bounding box center [53, 432] width 29 height 29
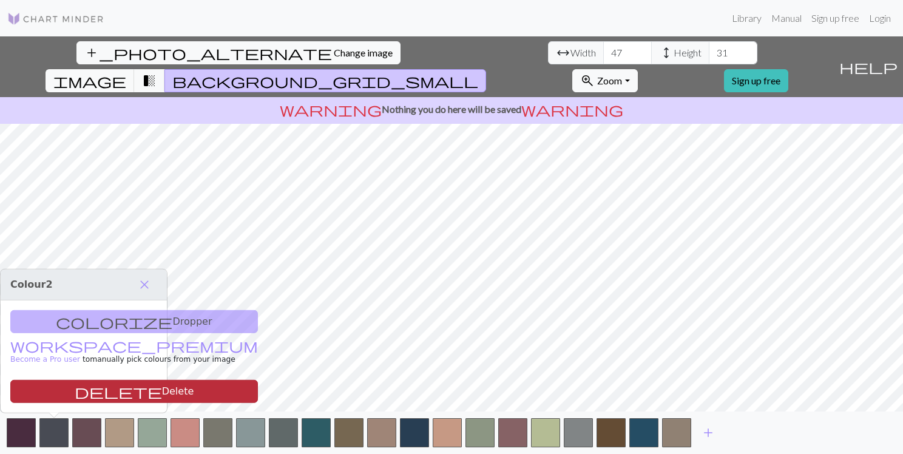
click at [75, 391] on span "delete" at bounding box center [118, 391] width 87 height 17
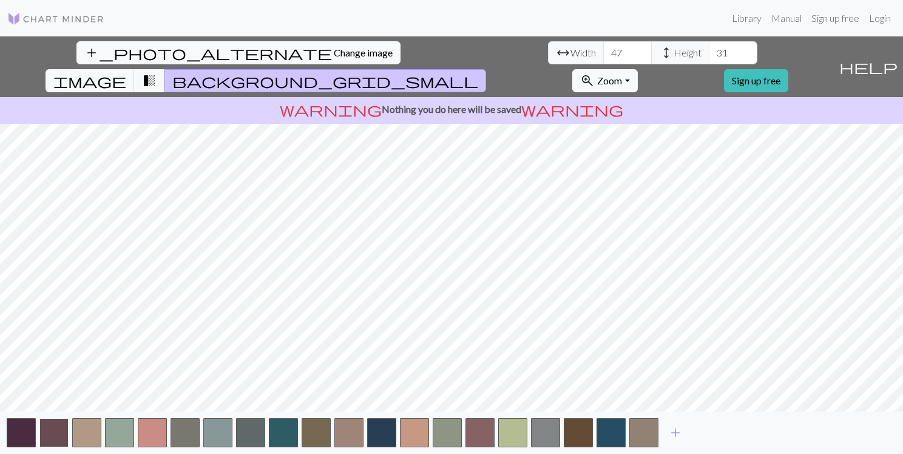
click at [53, 435] on button "button" at bounding box center [53, 432] width 29 height 29
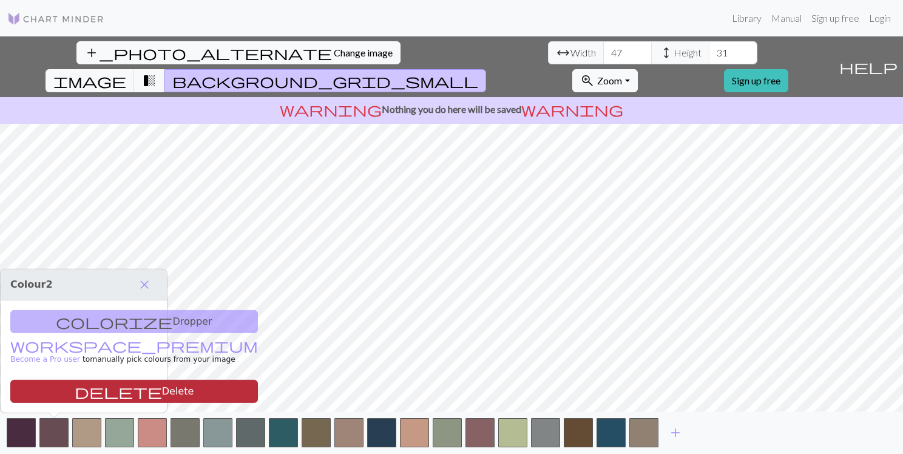
click at [75, 384] on span "delete" at bounding box center [118, 391] width 87 height 17
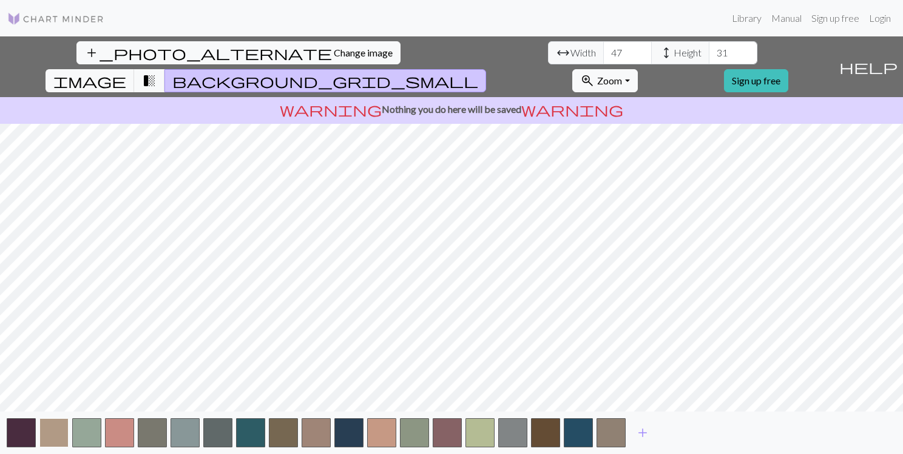
click at [58, 431] on button "button" at bounding box center [53, 432] width 29 height 29
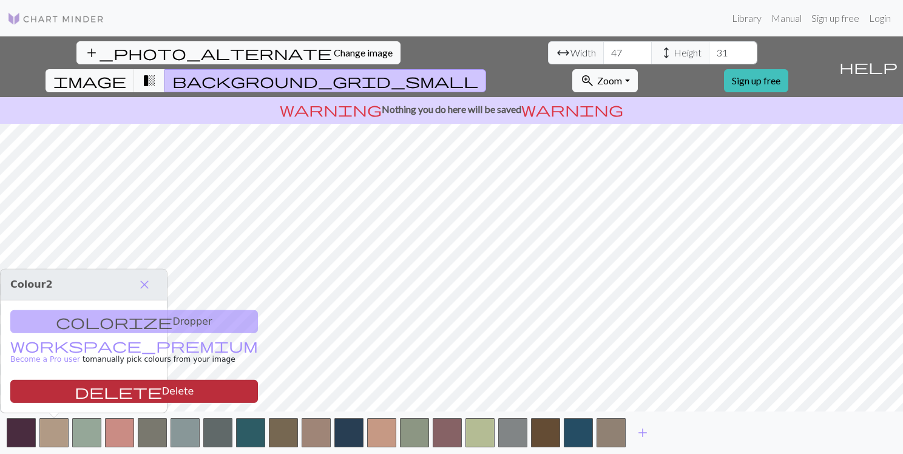
click at [75, 393] on span "delete" at bounding box center [118, 391] width 87 height 17
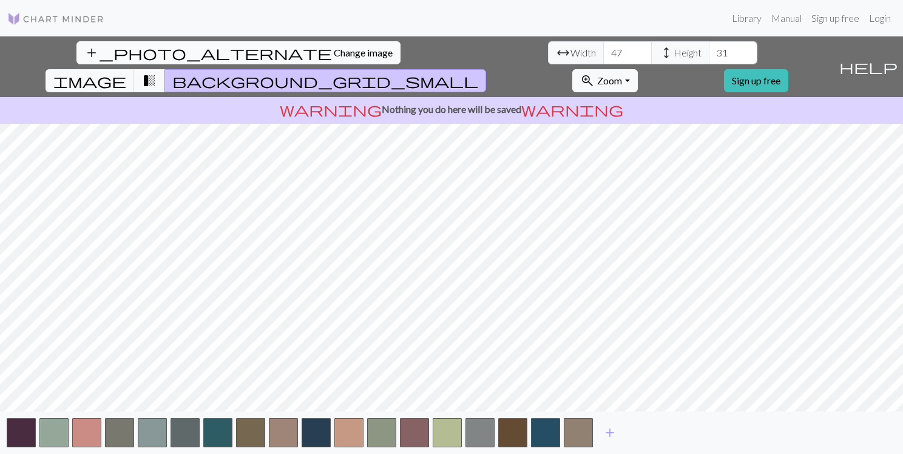
click at [334, 53] on span "Change image" at bounding box center [363, 53] width 59 height 12
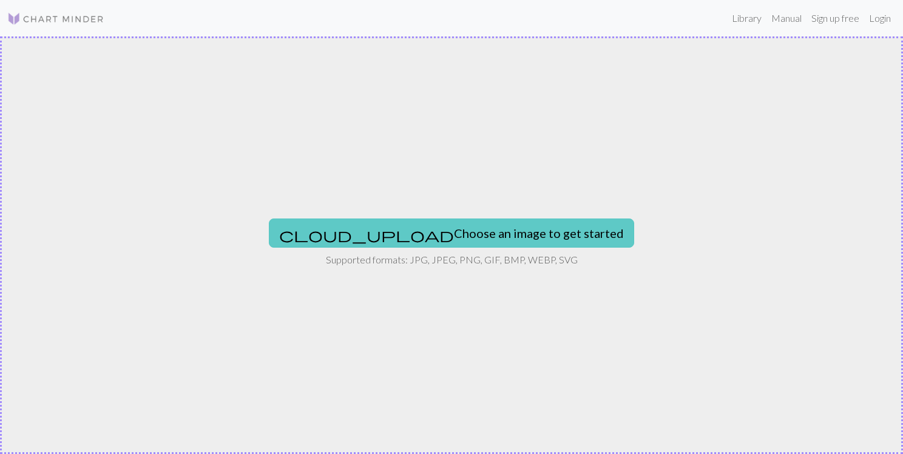
click at [451, 234] on button "cloud_upload Choose an image to get started" at bounding box center [451, 232] width 365 height 29
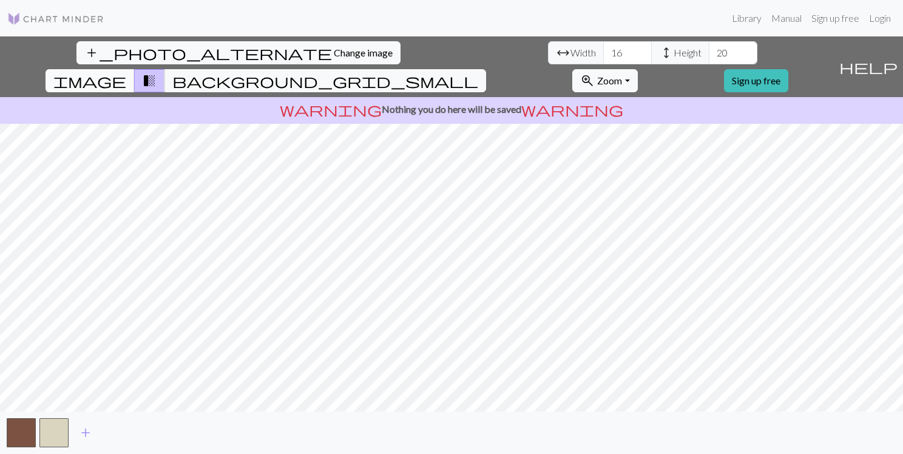
click at [126, 72] on span "image" at bounding box center [89, 80] width 73 height 17
click at [334, 55] on span "Change image" at bounding box center [363, 53] width 59 height 12
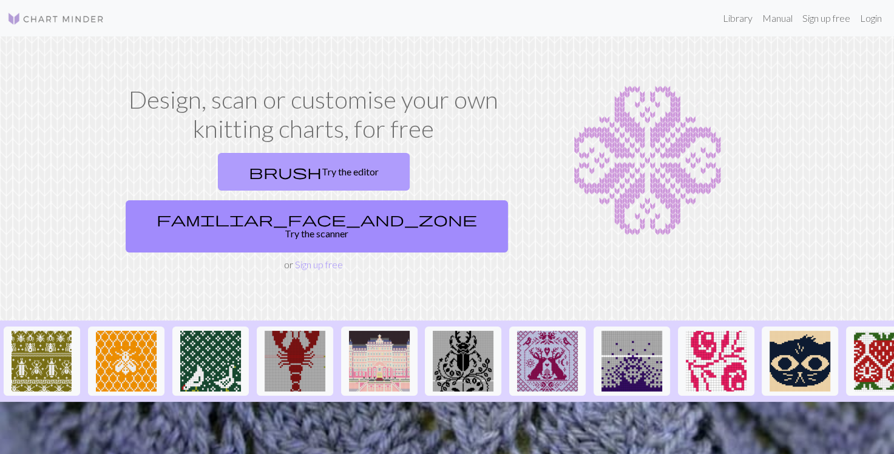
click at [218, 175] on link "brush Try the editor" at bounding box center [314, 172] width 192 height 38
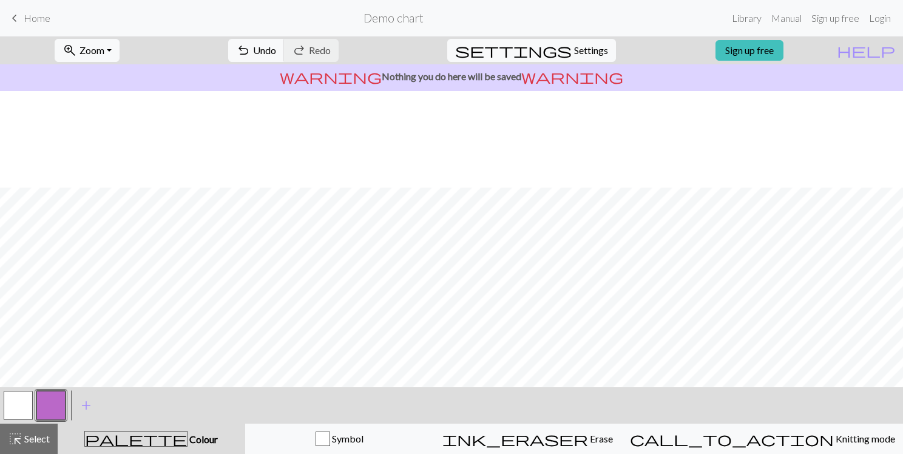
scroll to position [155, 0]
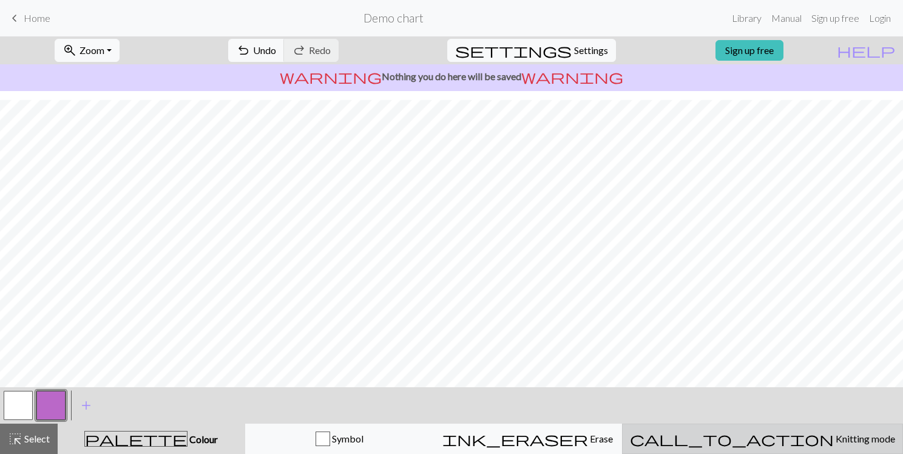
click at [834, 437] on span "Knitting mode" at bounding box center [864, 439] width 61 height 12
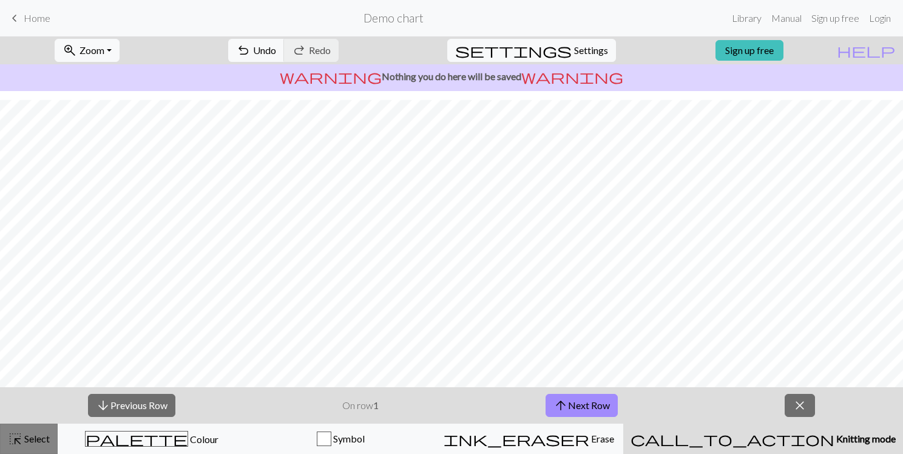
click at [36, 433] on span "Select" at bounding box center [35, 439] width 27 height 12
click at [789, 406] on button "close" at bounding box center [799, 405] width 30 height 23
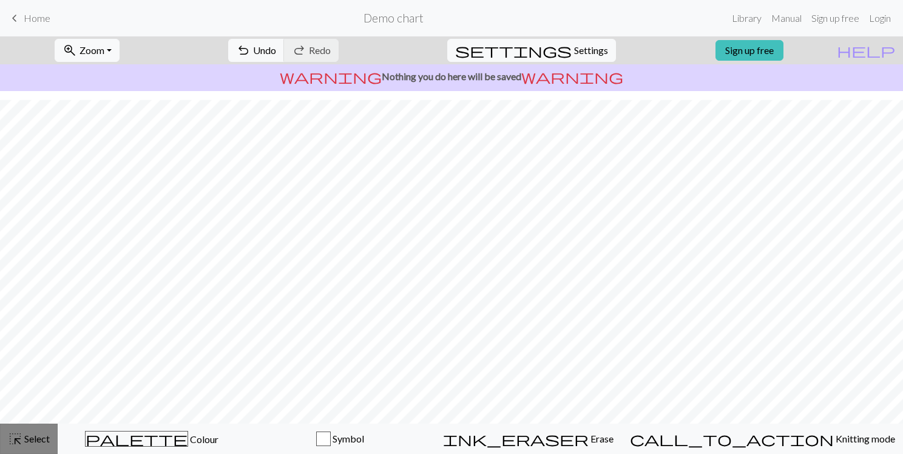
click at [35, 439] on span "Select" at bounding box center [35, 439] width 27 height 12
click at [553, 53] on span "settings" at bounding box center [513, 50] width 116 height 17
select select "aran"
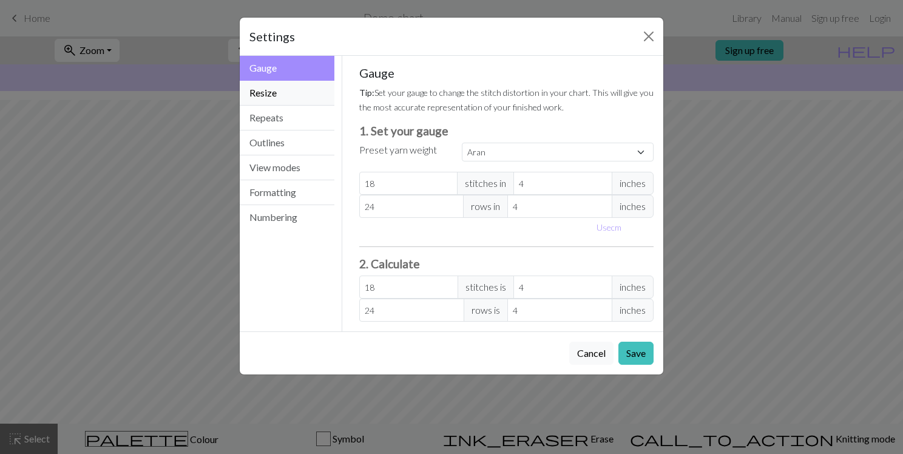
click at [286, 89] on button "Resize" at bounding box center [287, 93] width 95 height 25
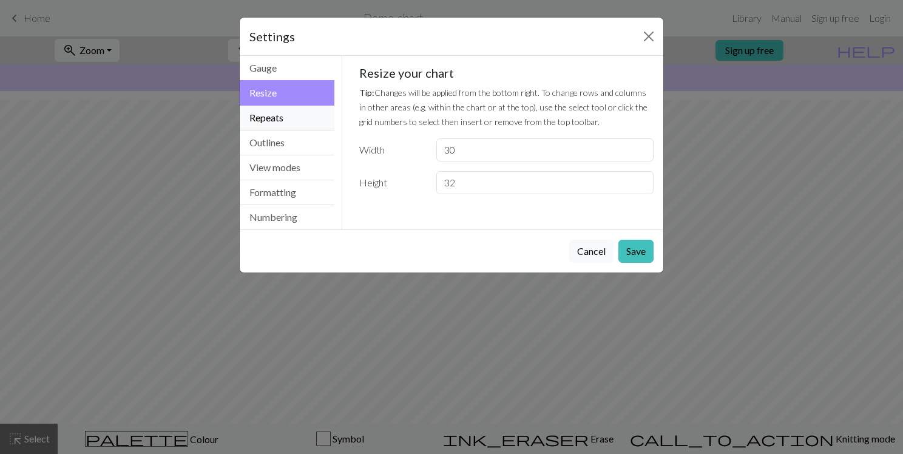
click at [292, 117] on button "Repeats" at bounding box center [287, 118] width 95 height 25
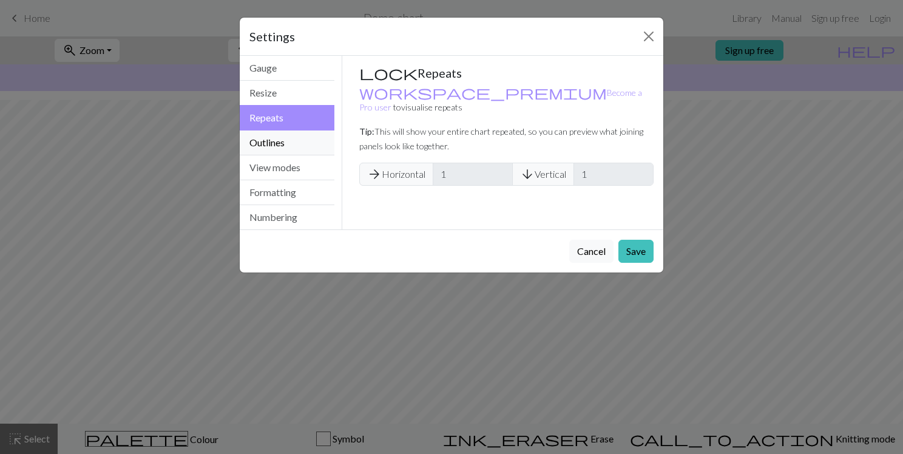
click at [297, 141] on button "Outlines" at bounding box center [287, 142] width 95 height 25
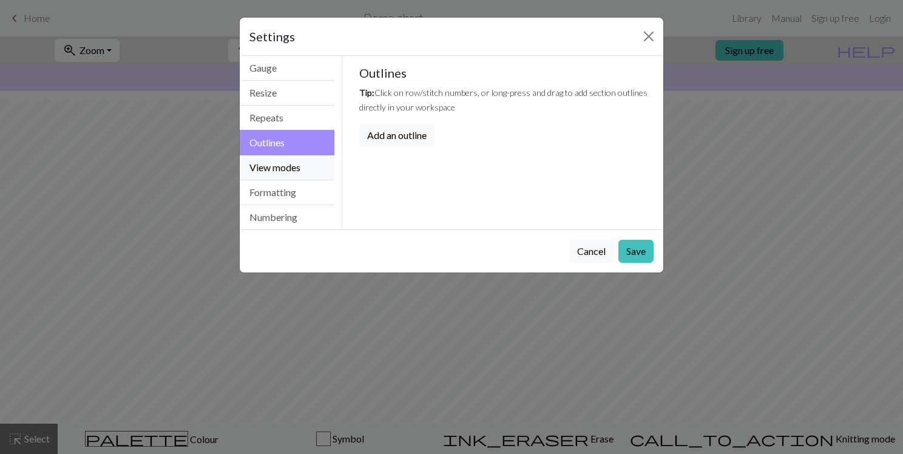
click at [298, 158] on button "View modes" at bounding box center [287, 167] width 95 height 25
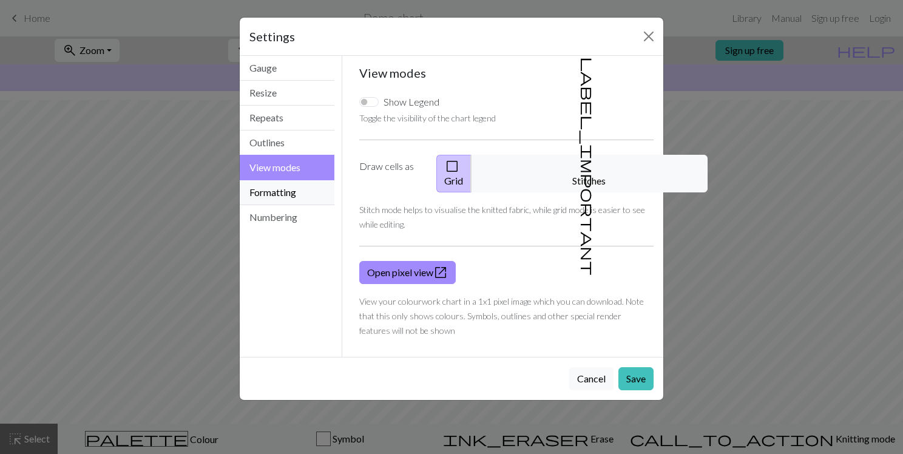
click at [307, 186] on button "Formatting" at bounding box center [287, 192] width 95 height 25
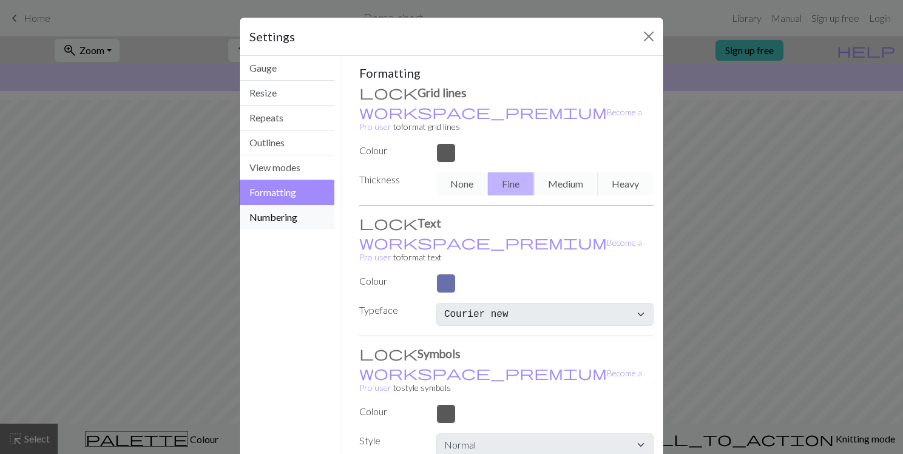
click at [304, 213] on button "Numbering" at bounding box center [287, 217] width 95 height 24
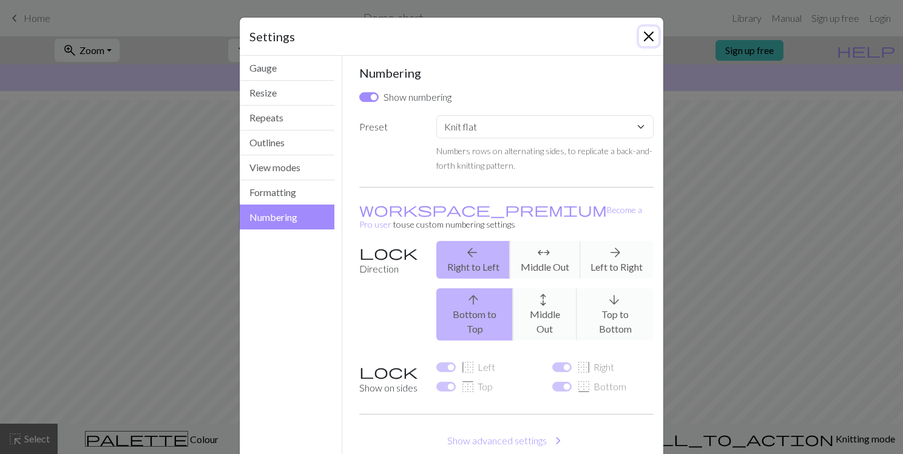
click at [644, 33] on button "Close" at bounding box center [648, 36] width 19 height 19
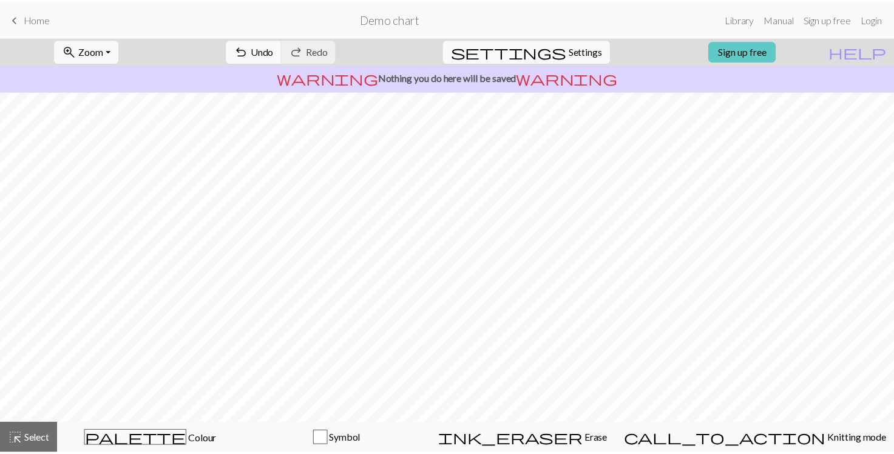
scroll to position [0, 0]
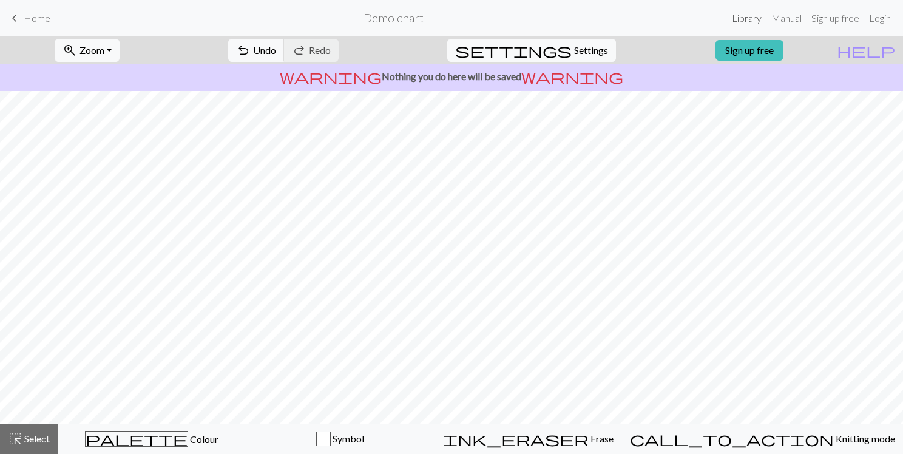
click at [746, 15] on link "Library" at bounding box center [746, 18] width 39 height 24
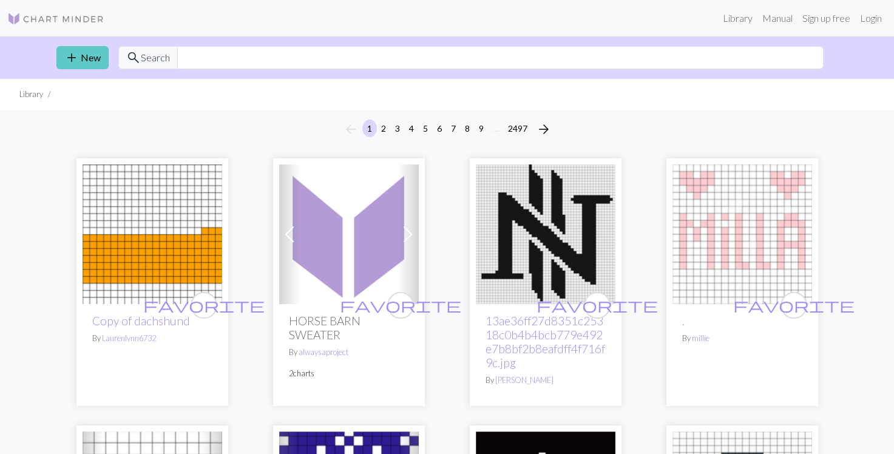
click at [83, 52] on link "add New" at bounding box center [82, 57] width 52 height 23
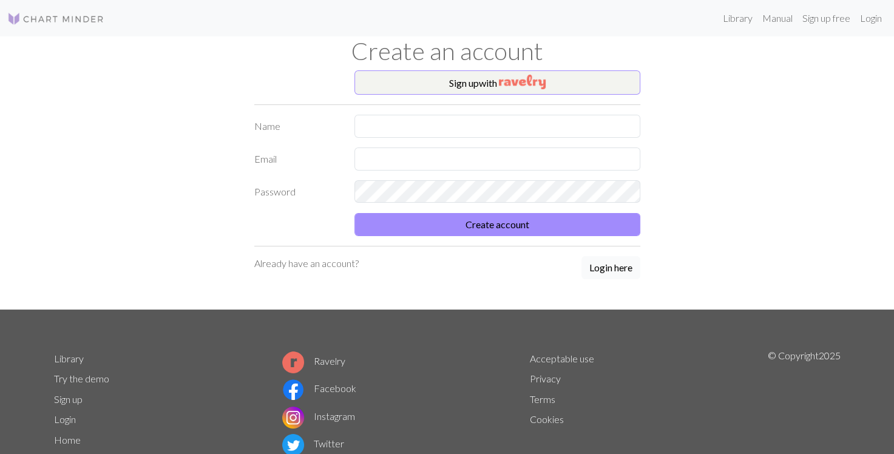
click at [619, 264] on button "Login here" at bounding box center [610, 267] width 59 height 23
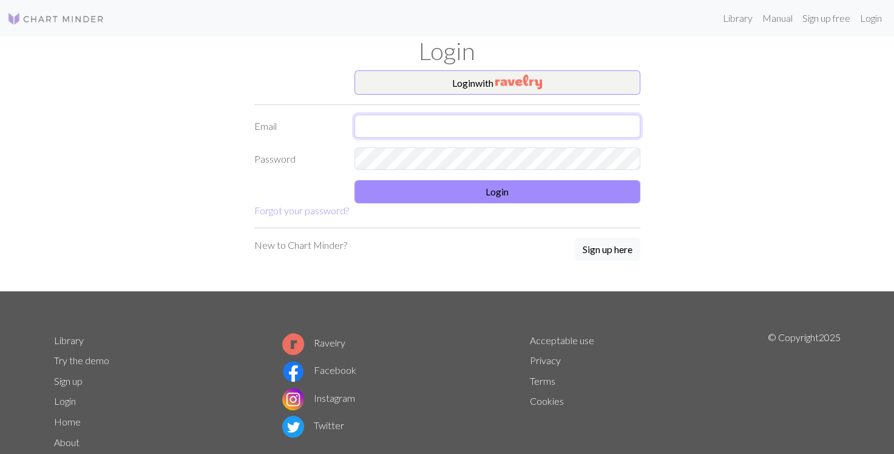
click at [409, 129] on input "text" at bounding box center [497, 126] width 286 height 23
type input "[EMAIL_ADDRESS][DOMAIN_NAME]"
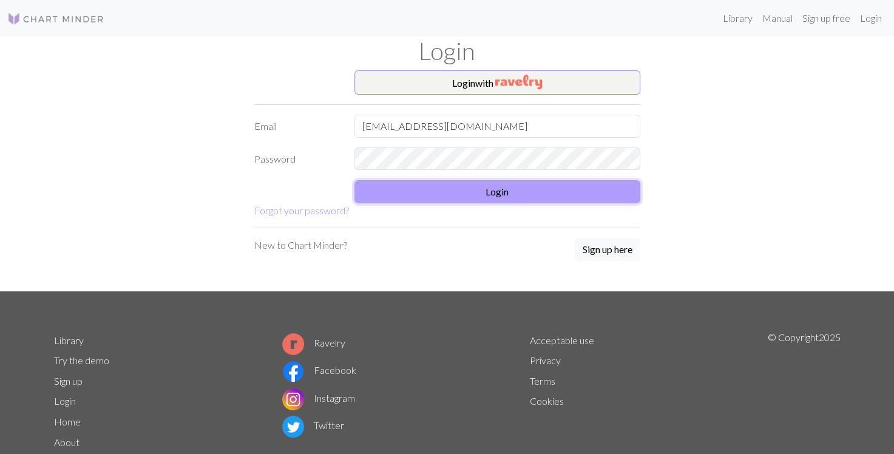
click at [519, 199] on button "Login" at bounding box center [497, 191] width 286 height 23
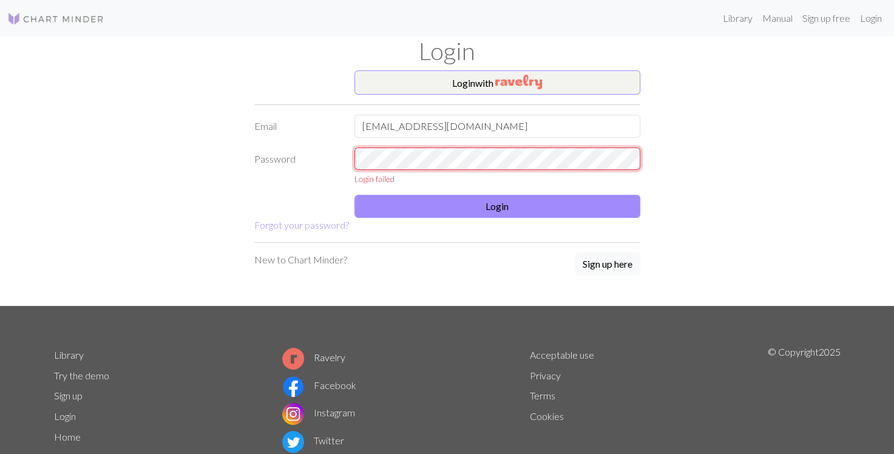
click at [323, 170] on div "Password Login failed" at bounding box center [447, 166] width 400 height 38
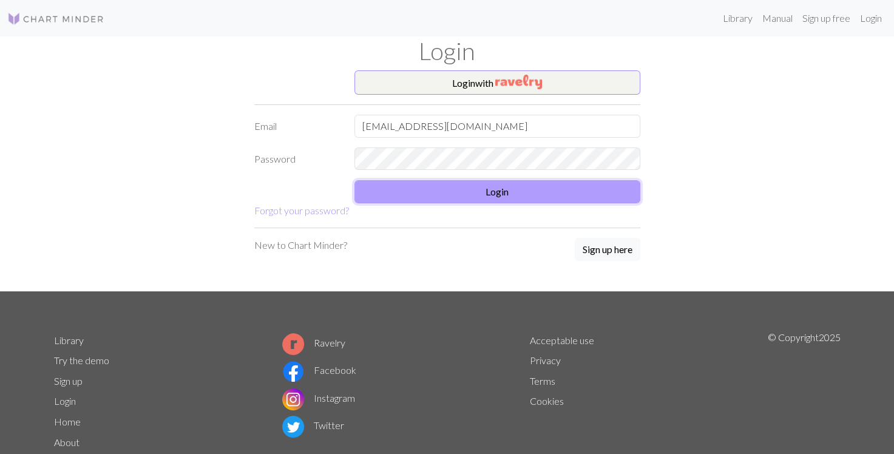
click at [400, 196] on button "Login" at bounding box center [497, 191] width 286 height 23
click at [485, 190] on button "Login" at bounding box center [497, 191] width 286 height 23
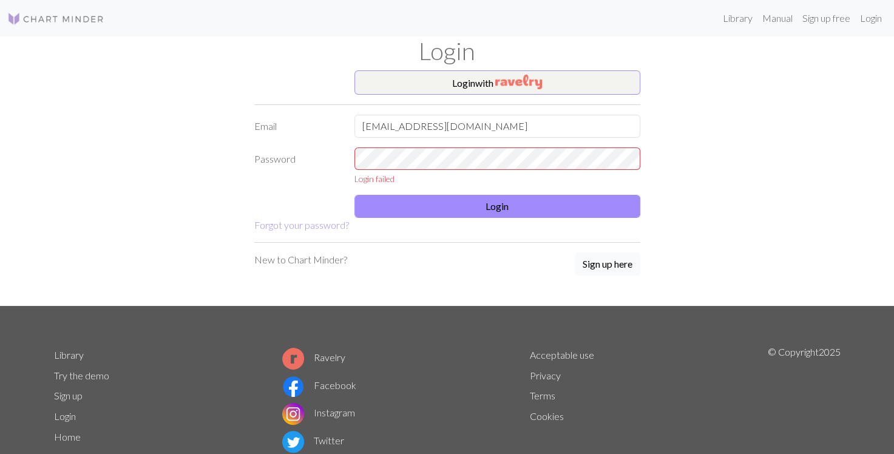
click at [599, 263] on button "Sign up here" at bounding box center [608, 263] width 66 height 23
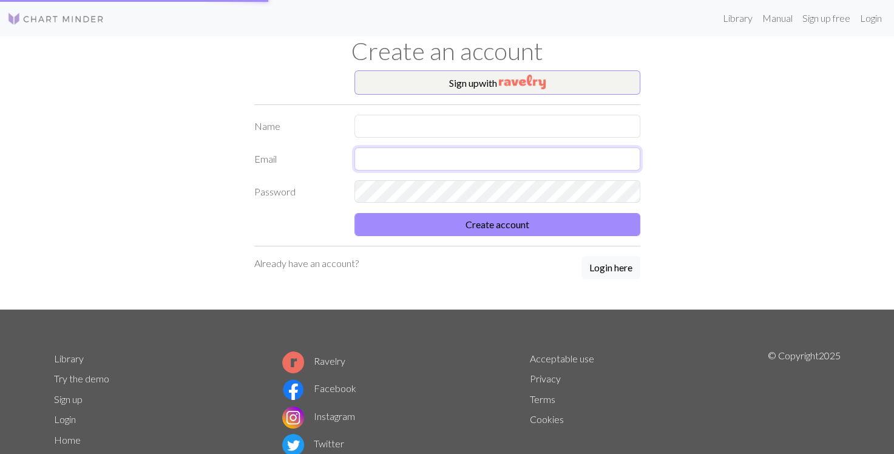
type input "[EMAIL_ADDRESS][DOMAIN_NAME]"
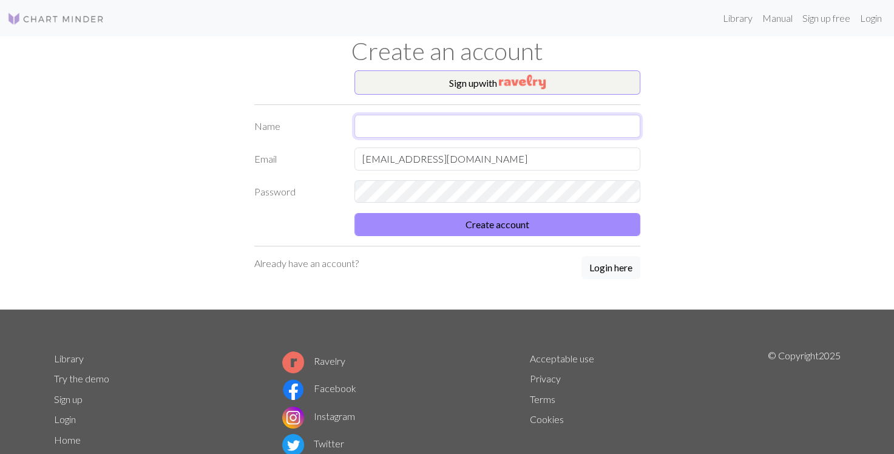
click at [407, 121] on input "text" at bounding box center [497, 126] width 286 height 23
type input "L"
type input "[PERSON_NAME]"
click at [313, 196] on div "Password" at bounding box center [447, 191] width 400 height 23
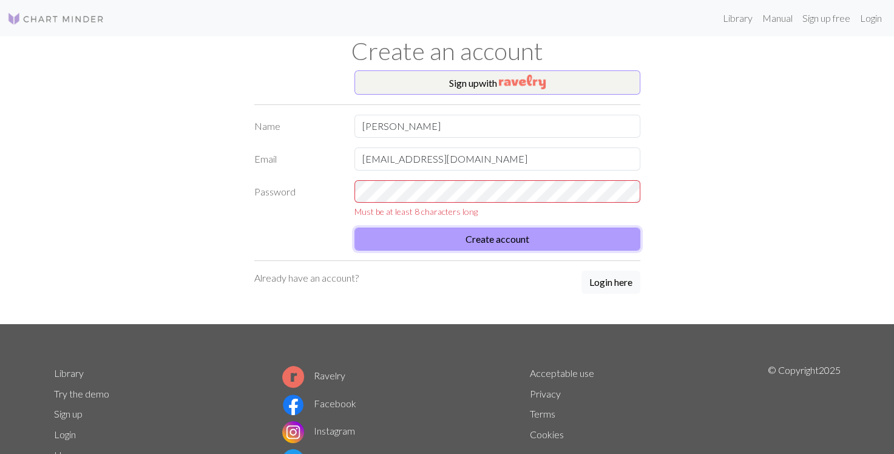
click at [476, 225] on form "Name [PERSON_NAME] Email [EMAIL_ADDRESS][DOMAIN_NAME] Password Must be at least…" at bounding box center [447, 183] width 386 height 137
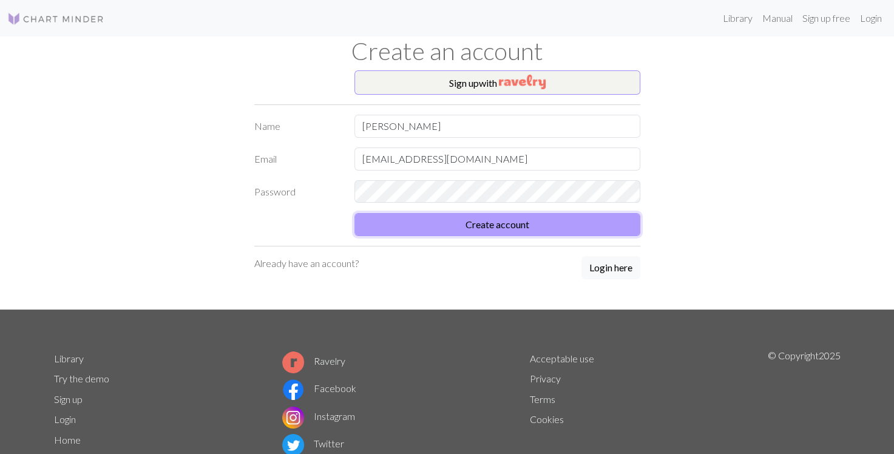
click at [482, 224] on button "Create account" at bounding box center [497, 224] width 286 height 23
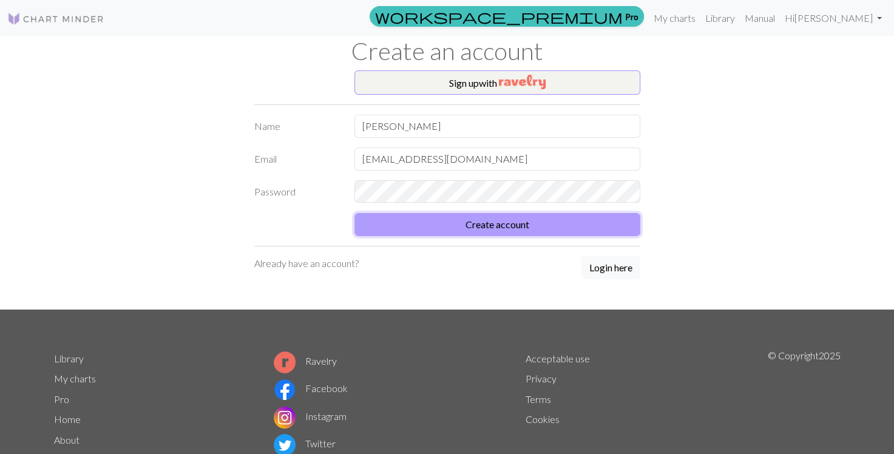
click at [508, 227] on button "Create account" at bounding box center [497, 224] width 286 height 23
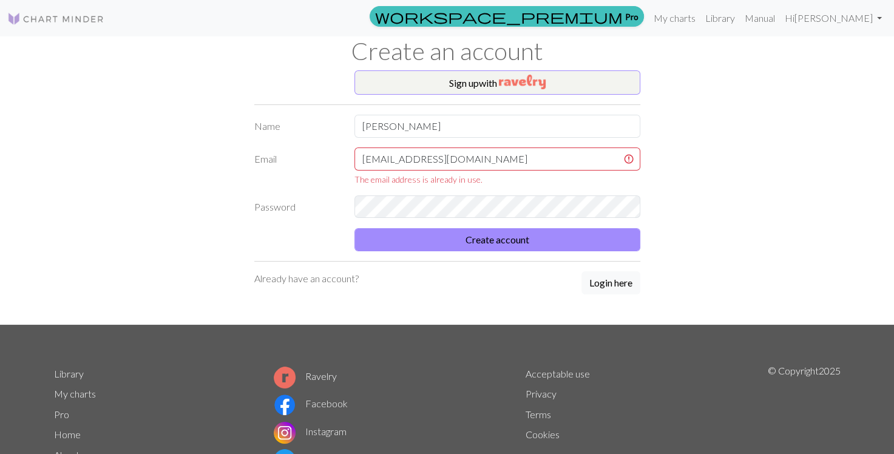
click at [439, 311] on div "Sign up with Name [PERSON_NAME] Email [EMAIL_ADDRESS][DOMAIN_NAME] The email ad…" at bounding box center [447, 197] width 400 height 254
click at [447, 292] on div "Already have an account? Login here" at bounding box center [447, 283] width 386 height 24
click at [477, 160] on input "[EMAIL_ADDRESS][DOMAIN_NAME]" at bounding box center [497, 158] width 286 height 23
click at [738, 198] on div "Sign up with Name [PERSON_NAME] Email [EMAIL_ADDRESS][DOMAIN_NAME] The email ad…" at bounding box center [447, 197] width 801 height 254
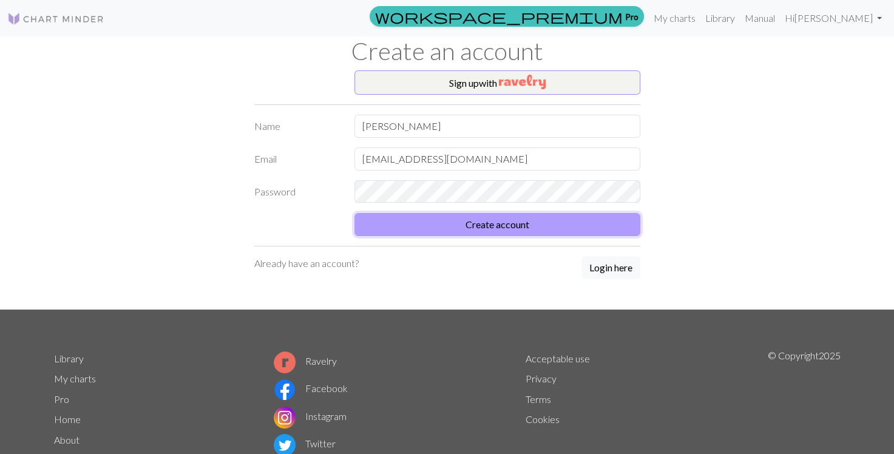
click at [468, 224] on button "Create account" at bounding box center [497, 224] width 286 height 23
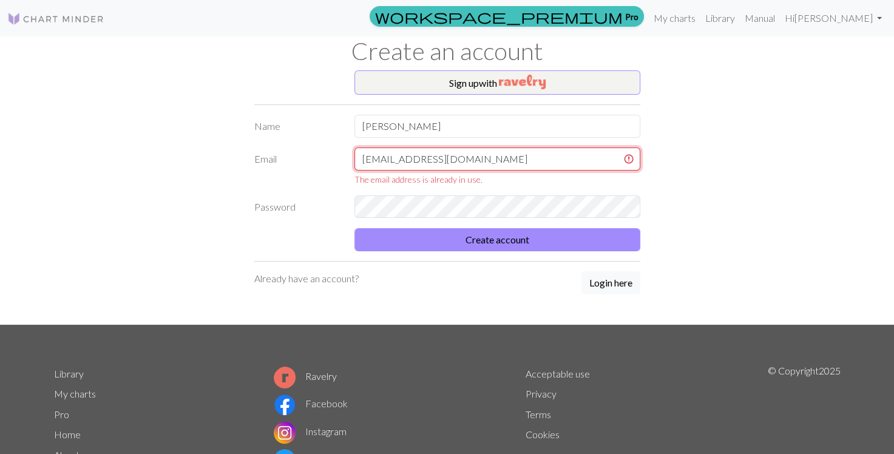
click at [478, 161] on input "[EMAIL_ADDRESS][DOMAIN_NAME]" at bounding box center [497, 158] width 286 height 23
drag, startPoint x: 478, startPoint y: 161, endPoint x: 304, endPoint y: 158, distance: 174.1
click at [304, 158] on div "Email [EMAIL_ADDRESS][DOMAIN_NAME] The email address is already in use." at bounding box center [447, 166] width 400 height 38
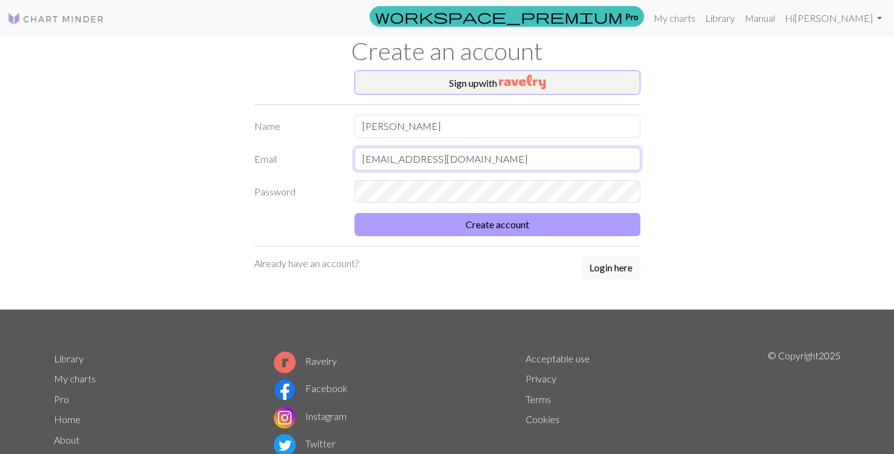
type input "[EMAIL_ADDRESS][DOMAIN_NAME]"
click at [468, 223] on button "Create account" at bounding box center [497, 224] width 286 height 23
